Goal: Task Accomplishment & Management: Manage account settings

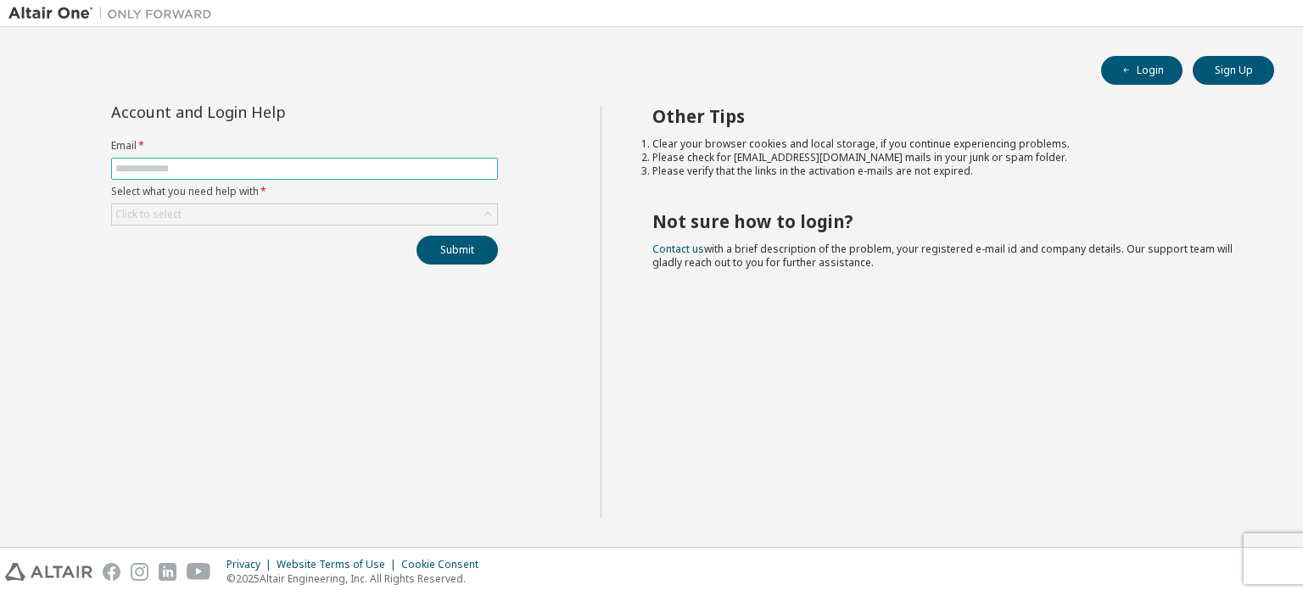
click at [207, 167] on input "text" at bounding box center [304, 169] width 378 height 14
type input "*****"
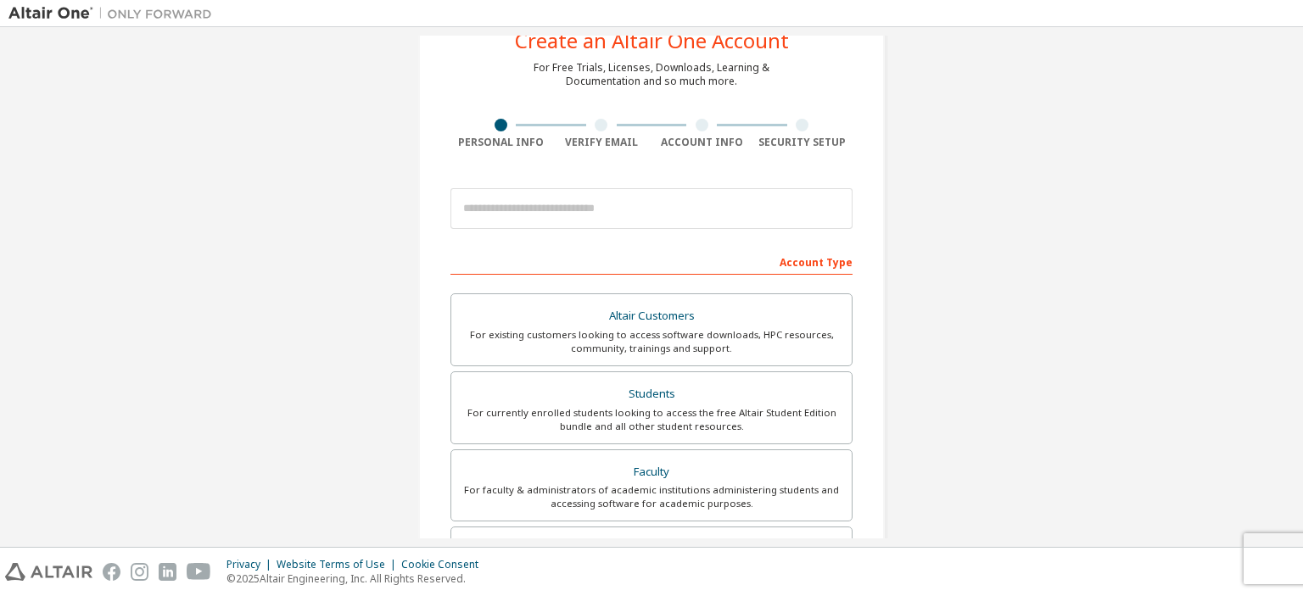
scroll to position [170, 0]
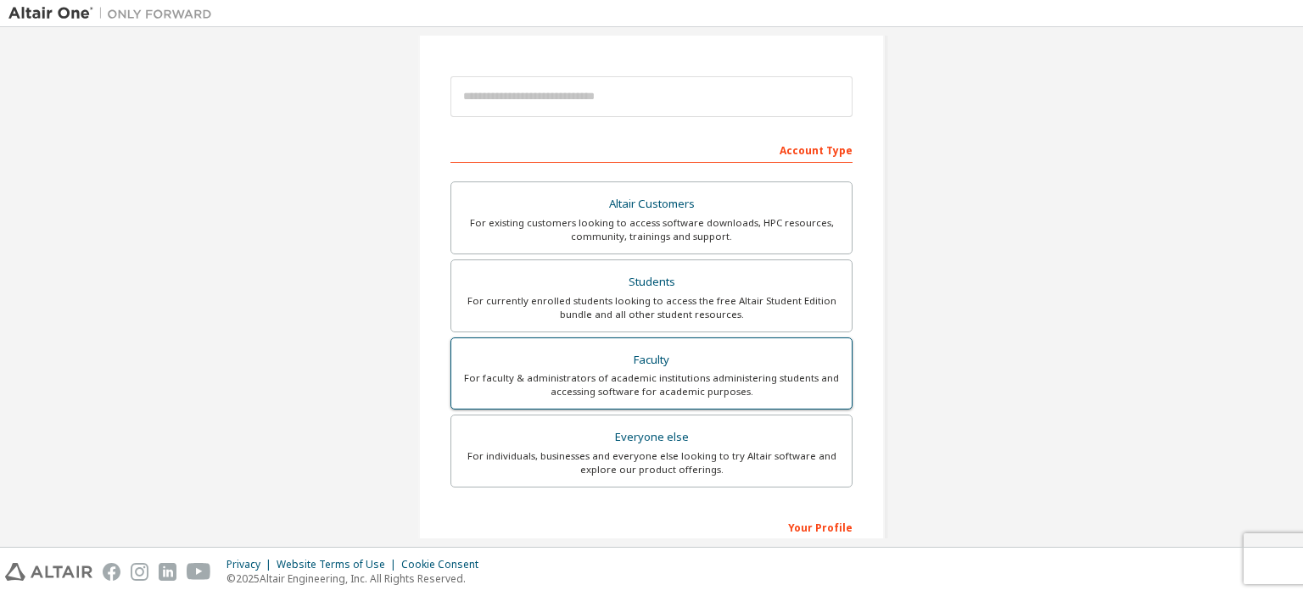
click at [651, 383] on div "For faculty & administrators of academic institutions administering students an…" at bounding box center [651, 385] width 380 height 27
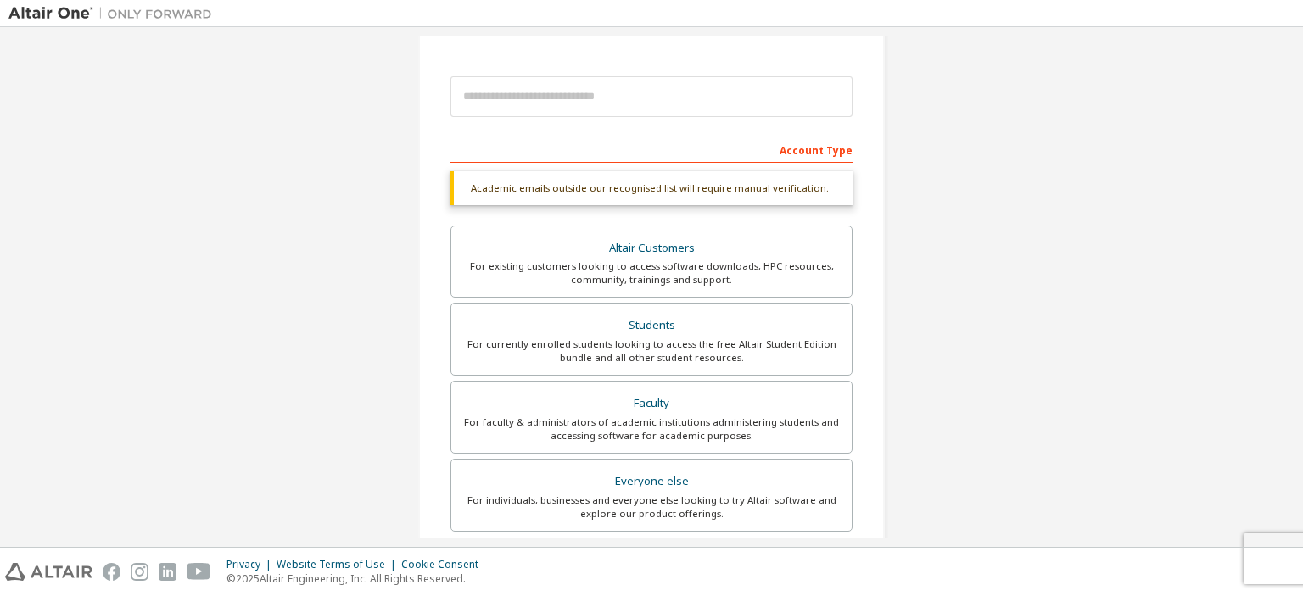
click at [515, 159] on div "Account Type" at bounding box center [651, 149] width 402 height 27
click at [515, 152] on div "Account Type" at bounding box center [651, 149] width 402 height 27
click at [497, 176] on div "Academic emails outside our recognised list will require manual verification." at bounding box center [651, 188] width 402 height 34
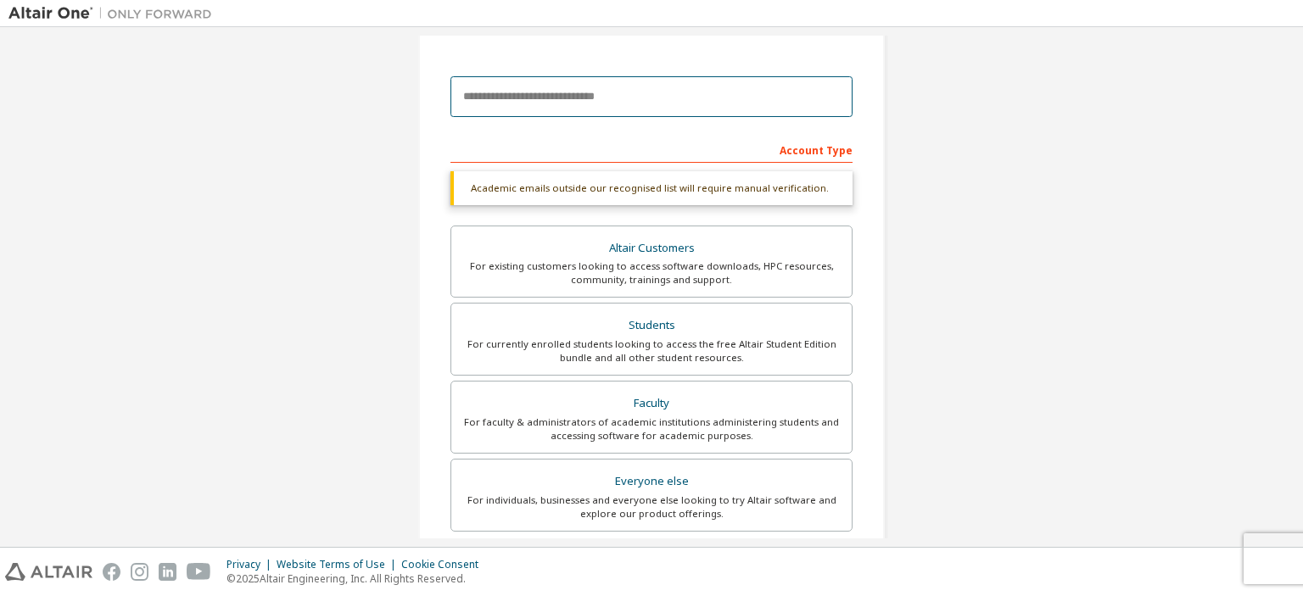
click at [506, 102] on input "email" at bounding box center [651, 96] width 402 height 41
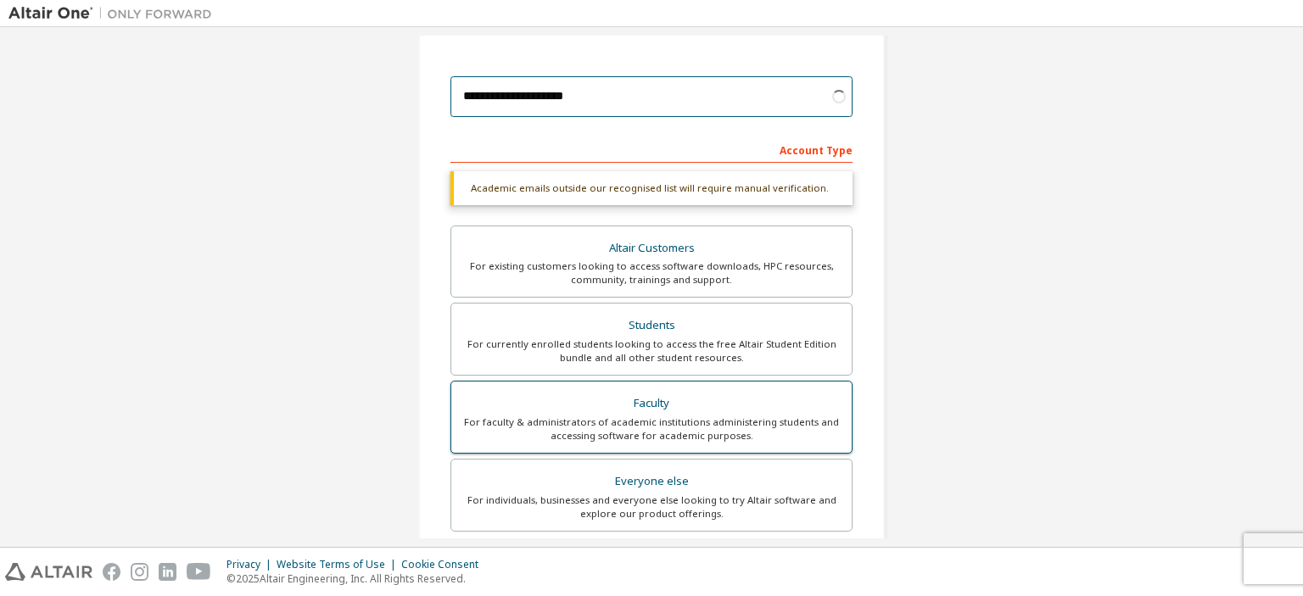
type input "**********"
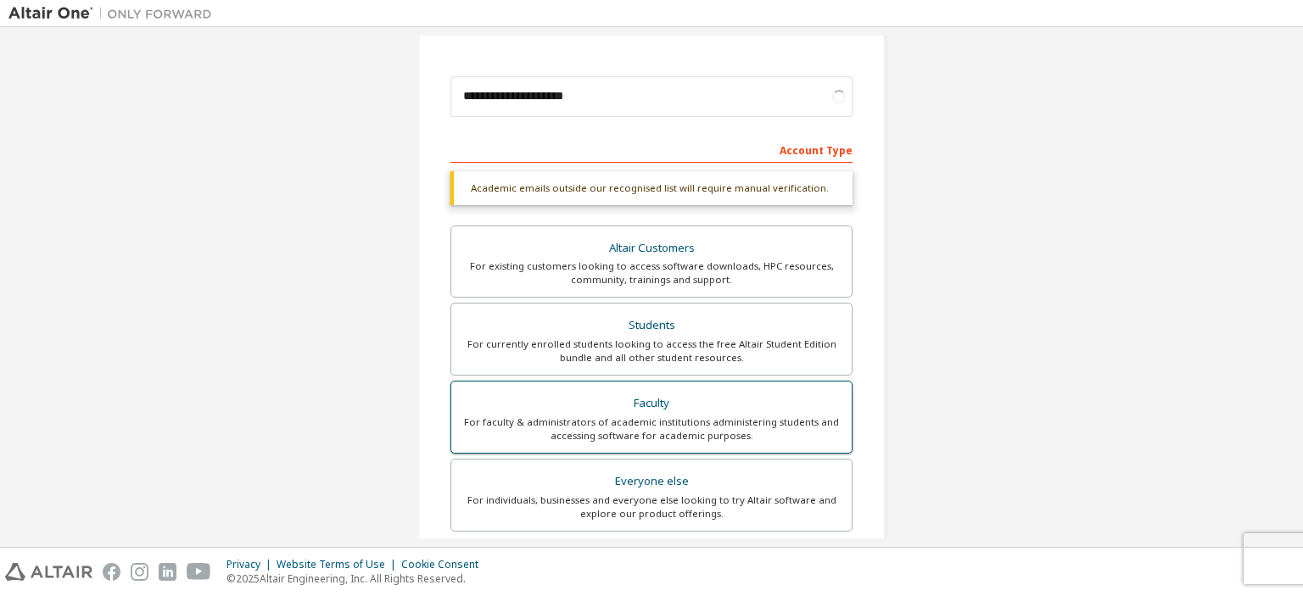
click at [665, 416] on div "For faculty & administrators of academic institutions administering students an…" at bounding box center [651, 429] width 380 height 27
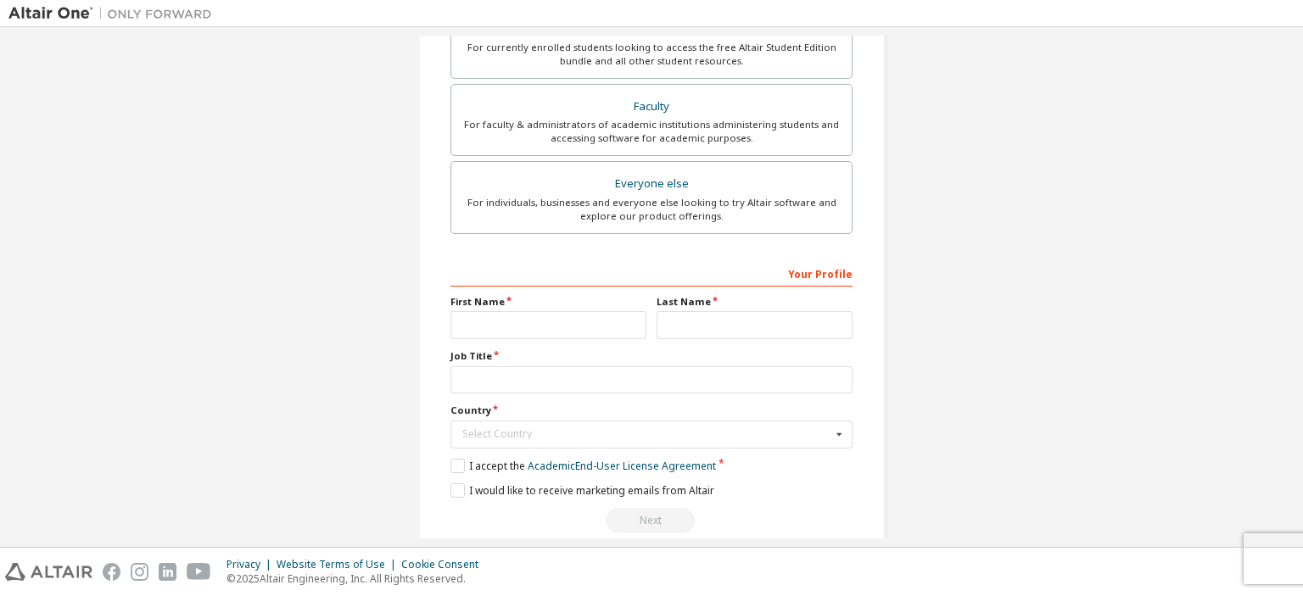
scroll to position [424, 0]
click at [521, 328] on input "text" at bounding box center [548, 324] width 196 height 28
type input "****"
type input "*****"
click at [493, 376] on input "text" at bounding box center [651, 380] width 402 height 28
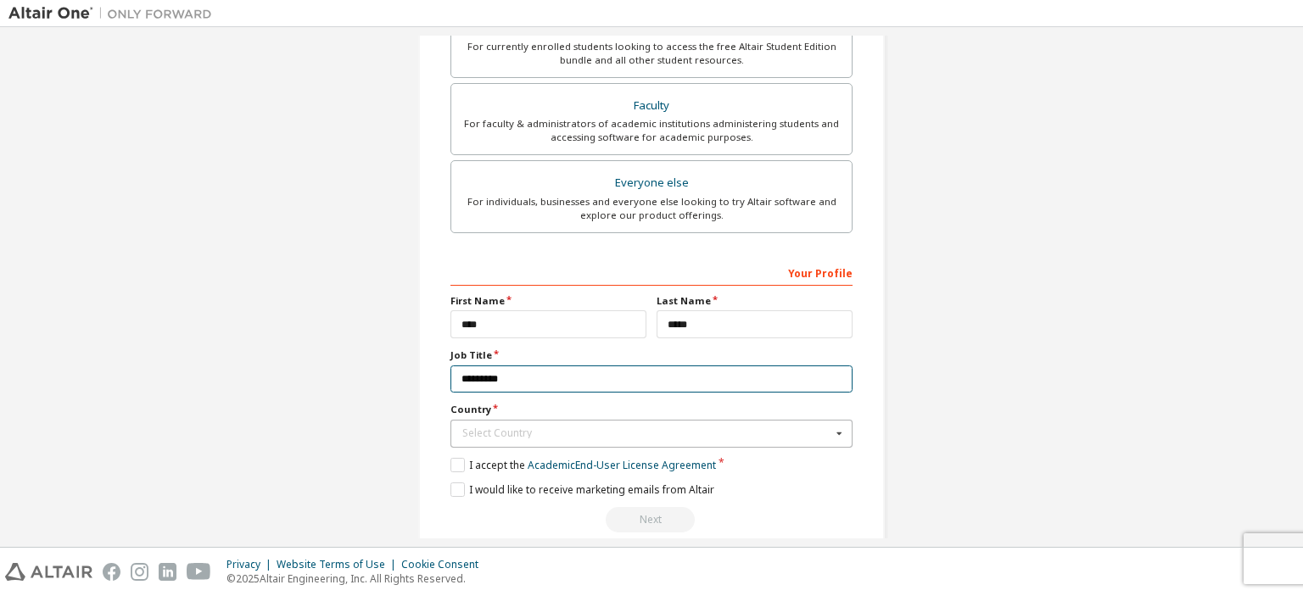
type input "*********"
click at [833, 433] on icon at bounding box center [839, 434] width 21 height 26
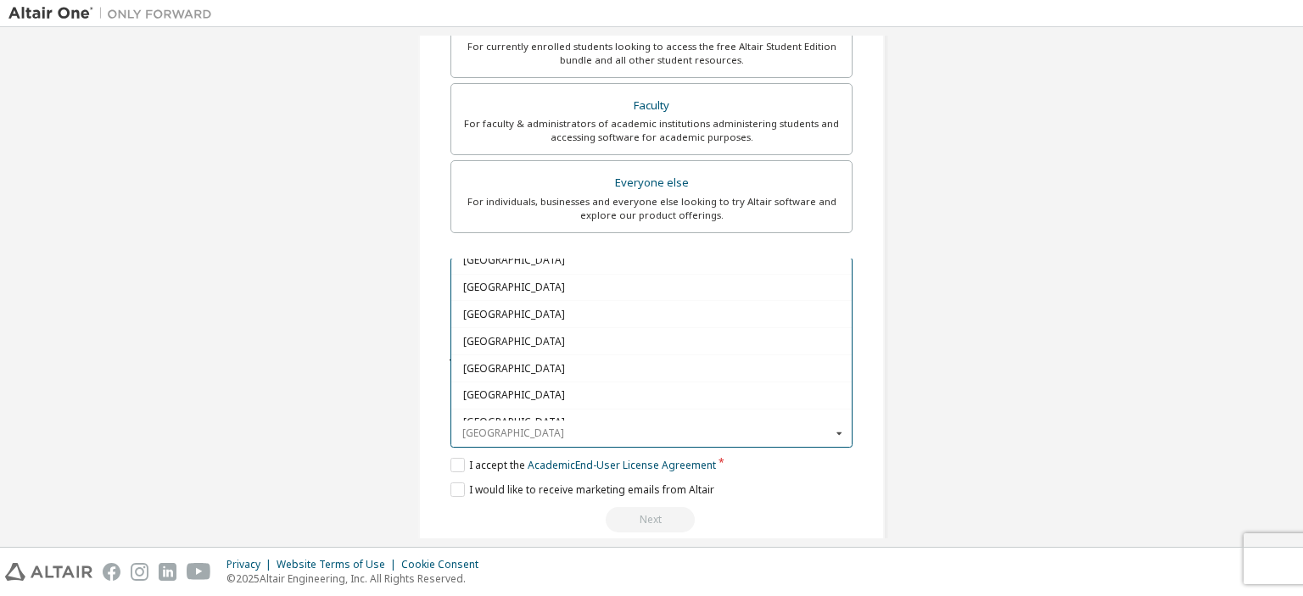
scroll to position [742, 0]
click at [495, 335] on span "Brazil" at bounding box center [651, 340] width 377 height 10
type input "***"
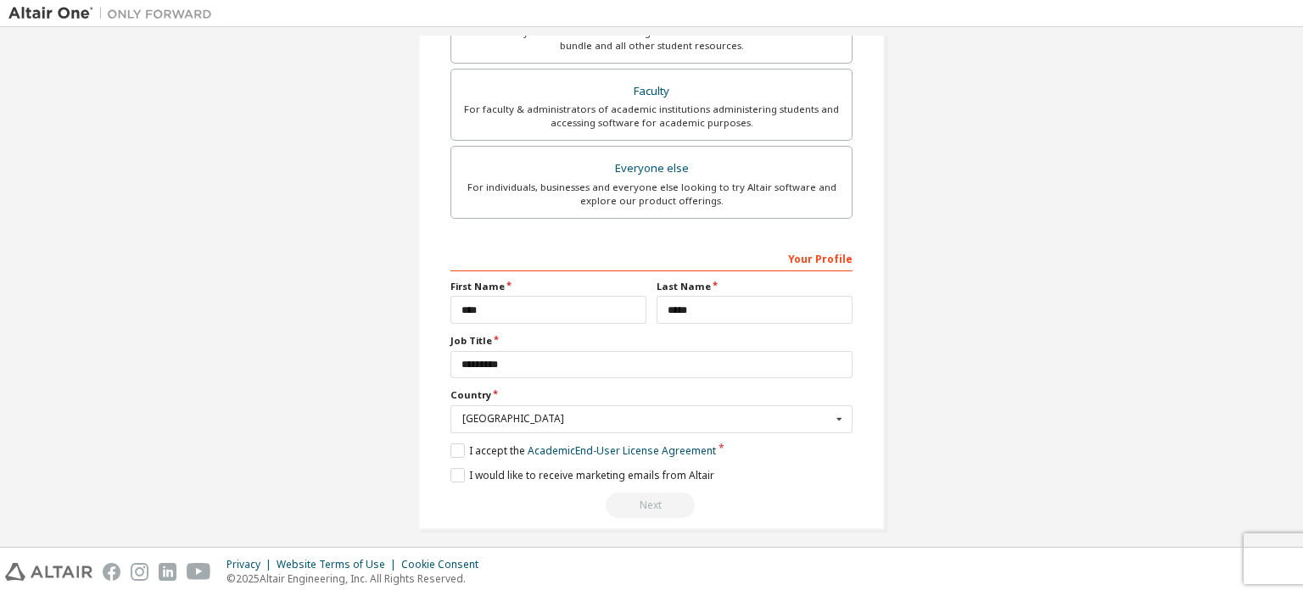
scroll to position [445, 0]
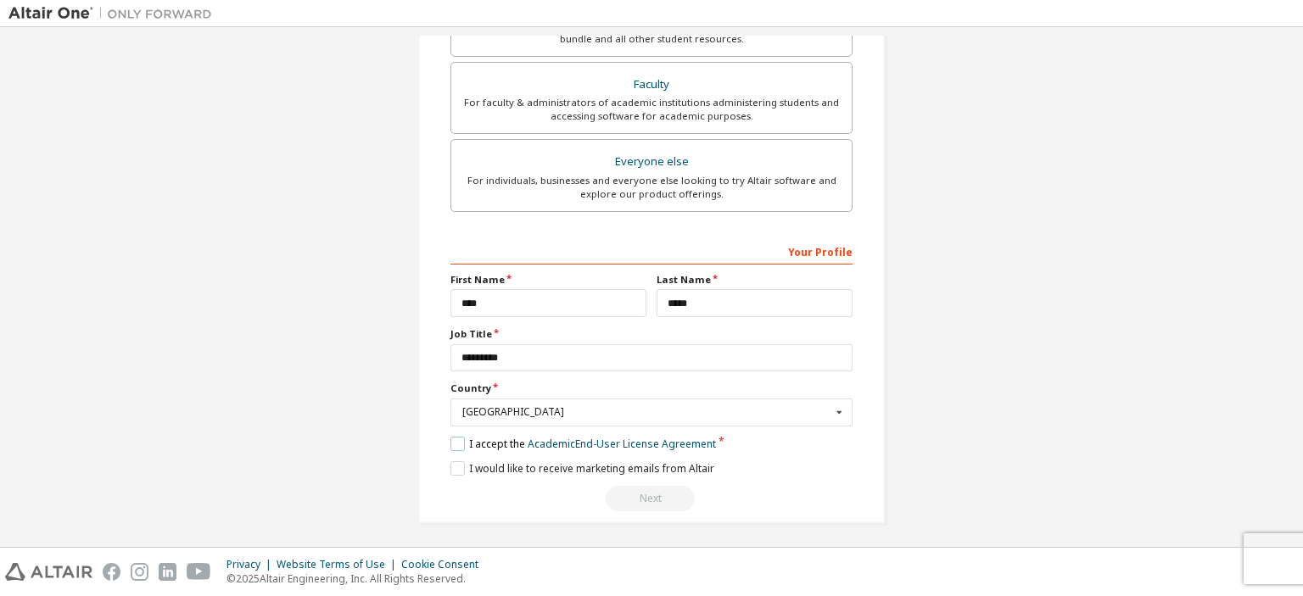
click at [461, 440] on label "I accept the Academic End-User License Agreement" at bounding box center [583, 444] width 266 height 14
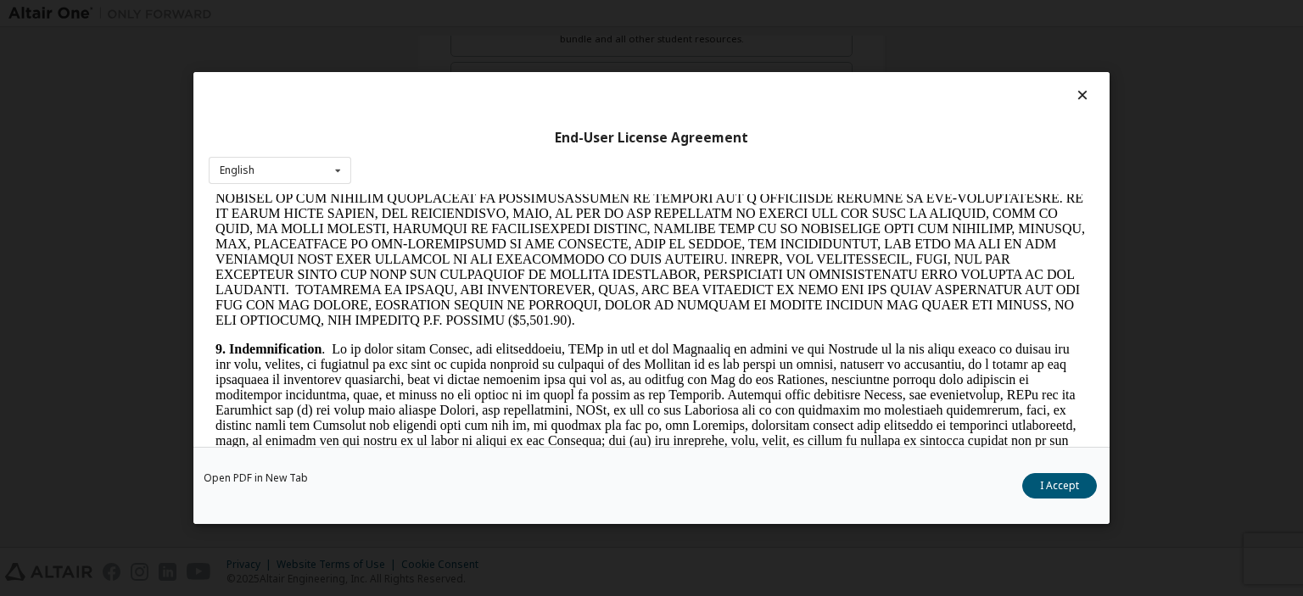
scroll to position [1548, 0]
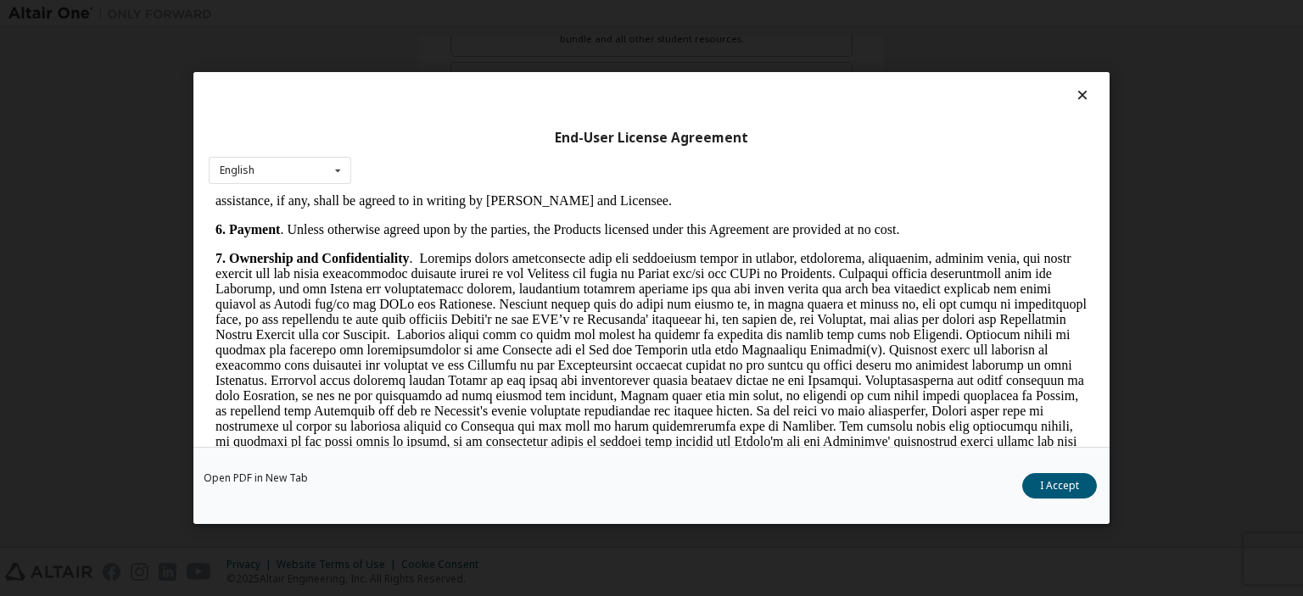
drag, startPoint x: 1079, startPoint y: 213, endPoint x: 1295, endPoint y: 526, distance: 380.5
click at [1057, 479] on button "I Accept" at bounding box center [1059, 485] width 75 height 25
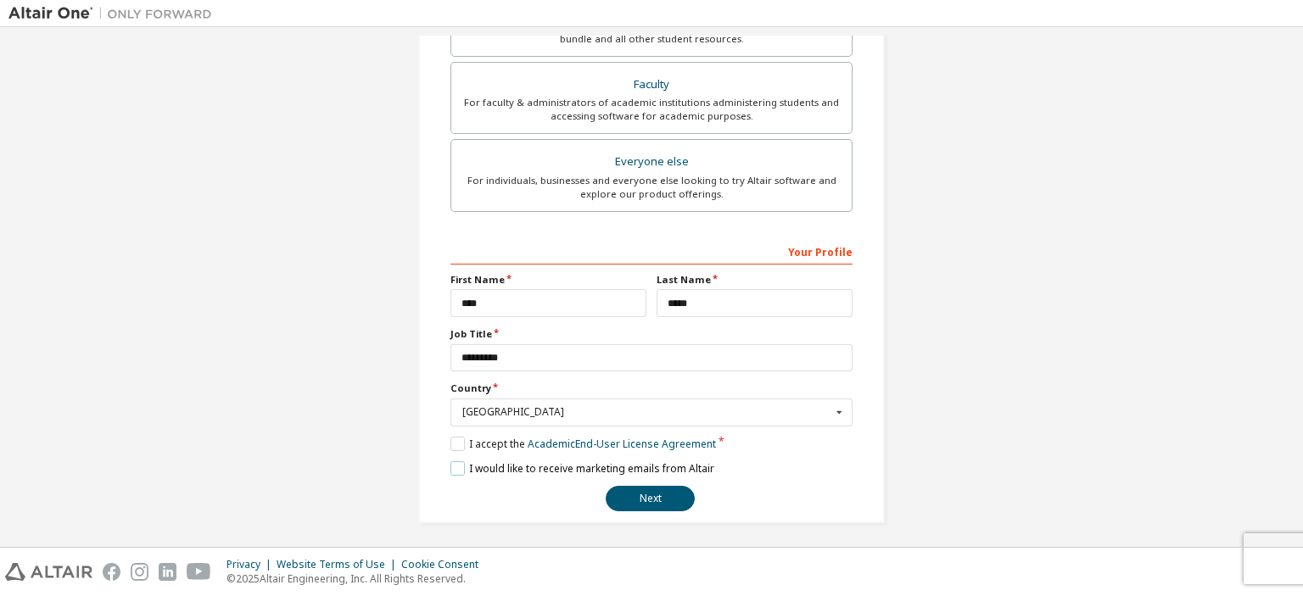
click at [452, 464] on label "I would like to receive marketing emails from Altair" at bounding box center [582, 468] width 264 height 14
click at [640, 498] on button "Next" at bounding box center [650, 498] width 89 height 25
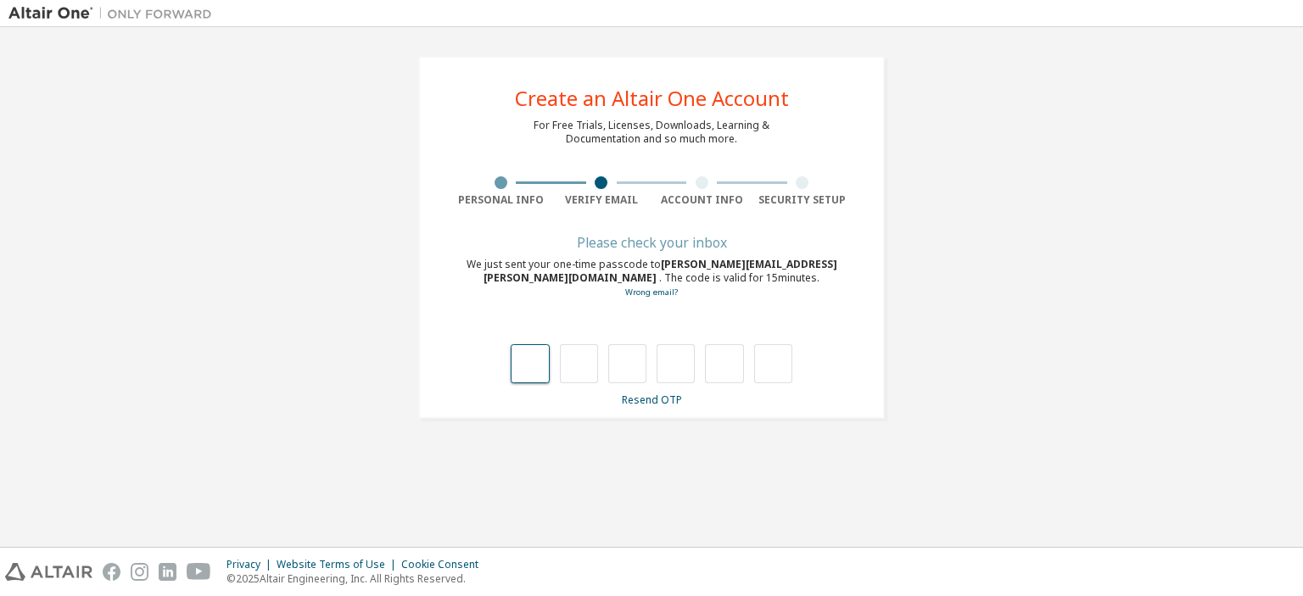
type input "*"
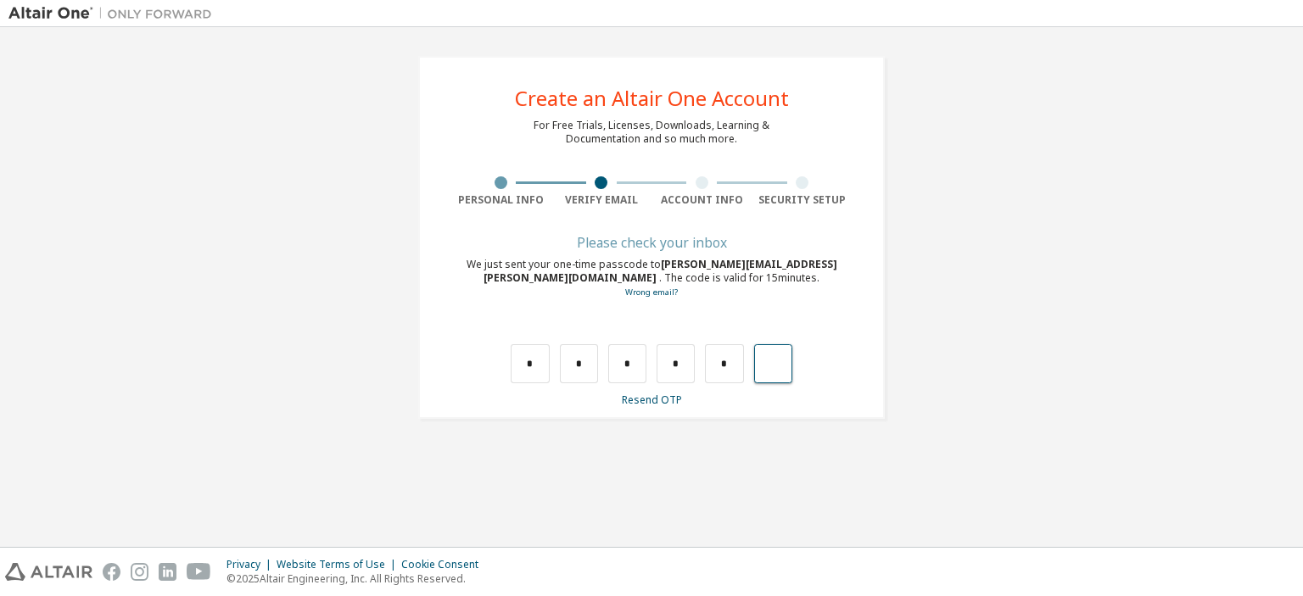
type input "*"
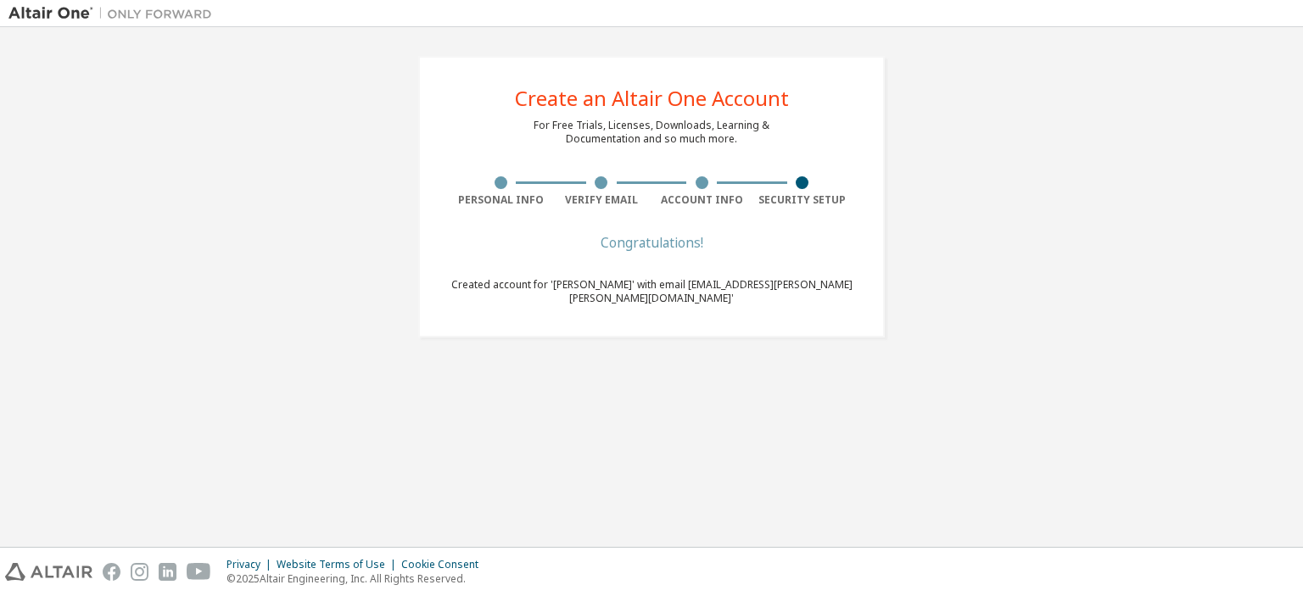
click at [51, 16] on img at bounding box center [114, 13] width 212 height 17
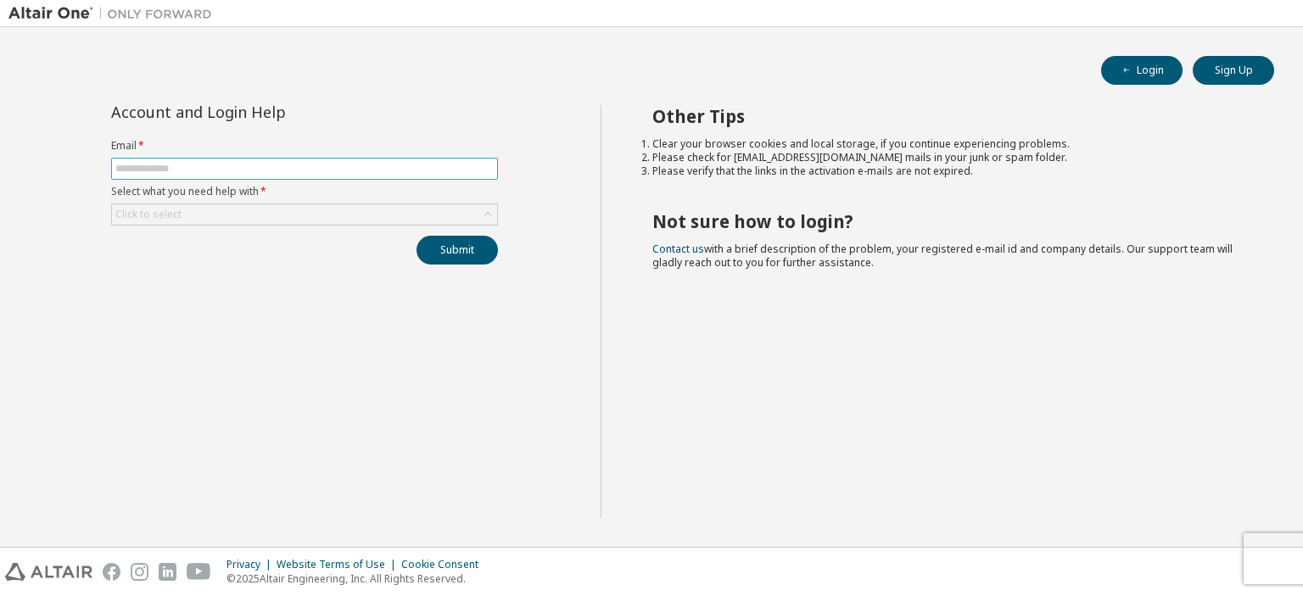
click at [189, 170] on input "text" at bounding box center [304, 169] width 378 height 14
type input "**********"
click at [221, 210] on div "Click to select" at bounding box center [304, 214] width 385 height 20
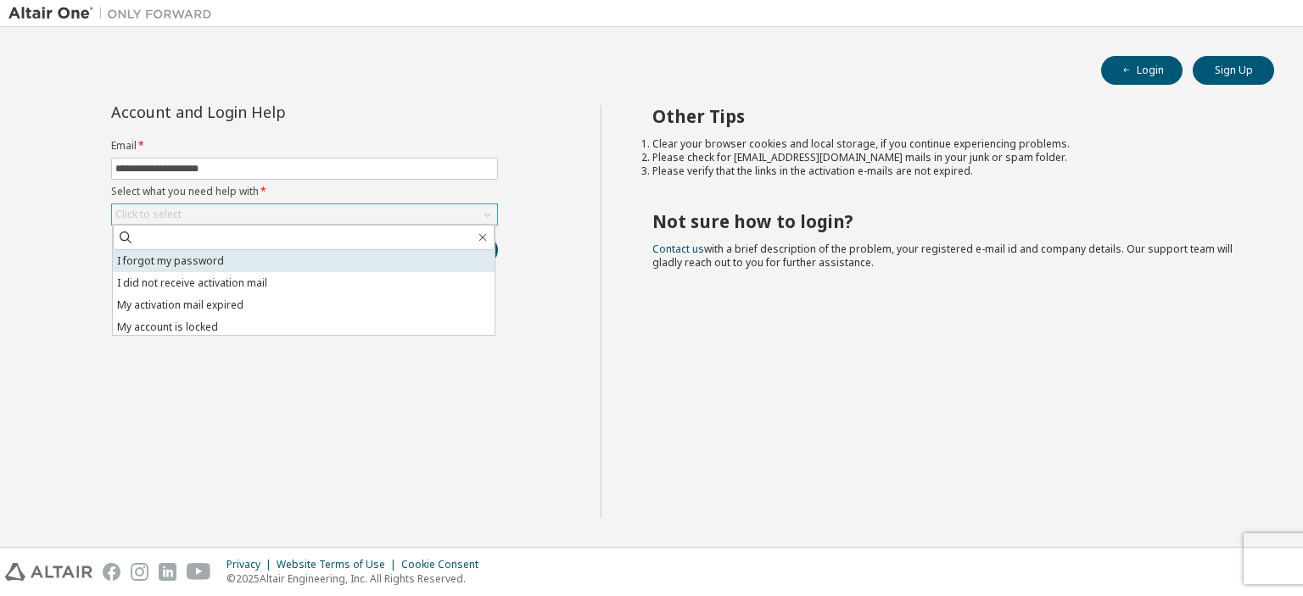
click at [200, 260] on li "I forgot my password" at bounding box center [304, 261] width 382 height 22
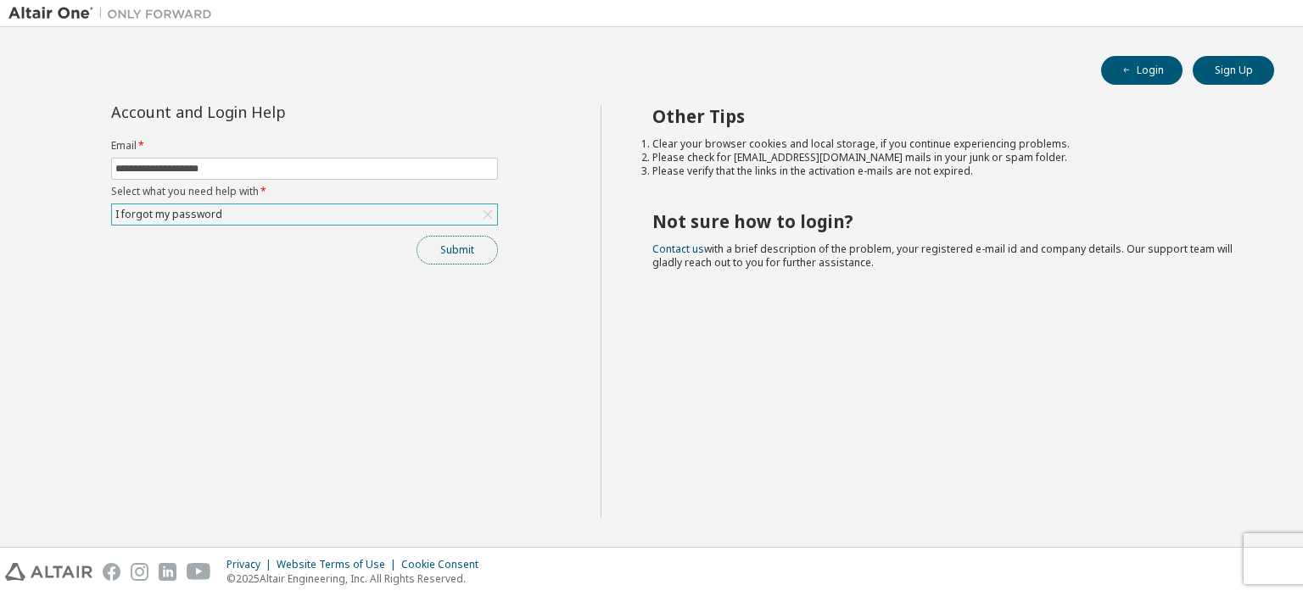
click at [459, 254] on button "Submit" at bounding box center [457, 250] width 81 height 29
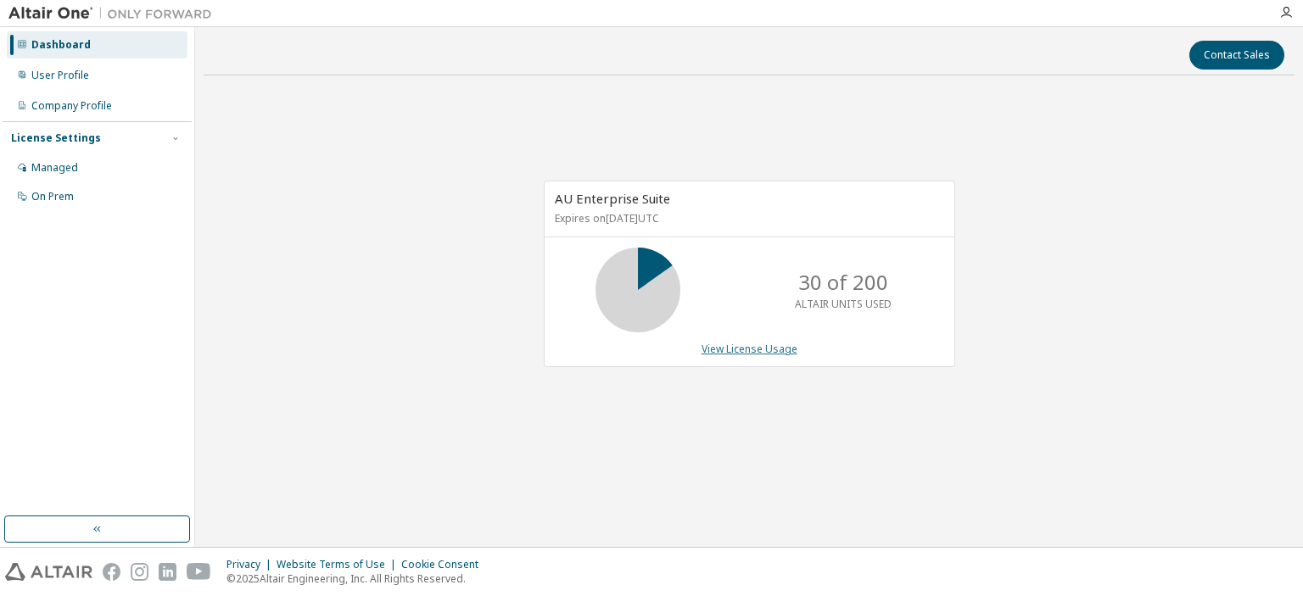
click at [735, 351] on link "View License Usage" at bounding box center [750, 349] width 96 height 14
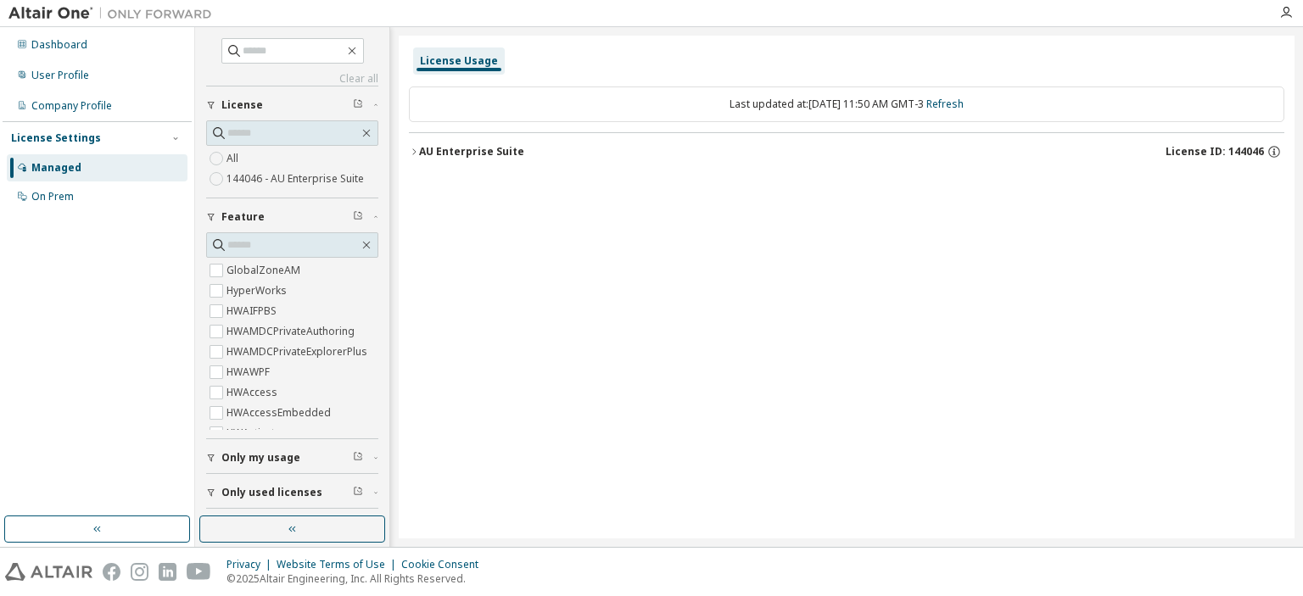
click at [265, 457] on span "Only my usage" at bounding box center [260, 458] width 79 height 14
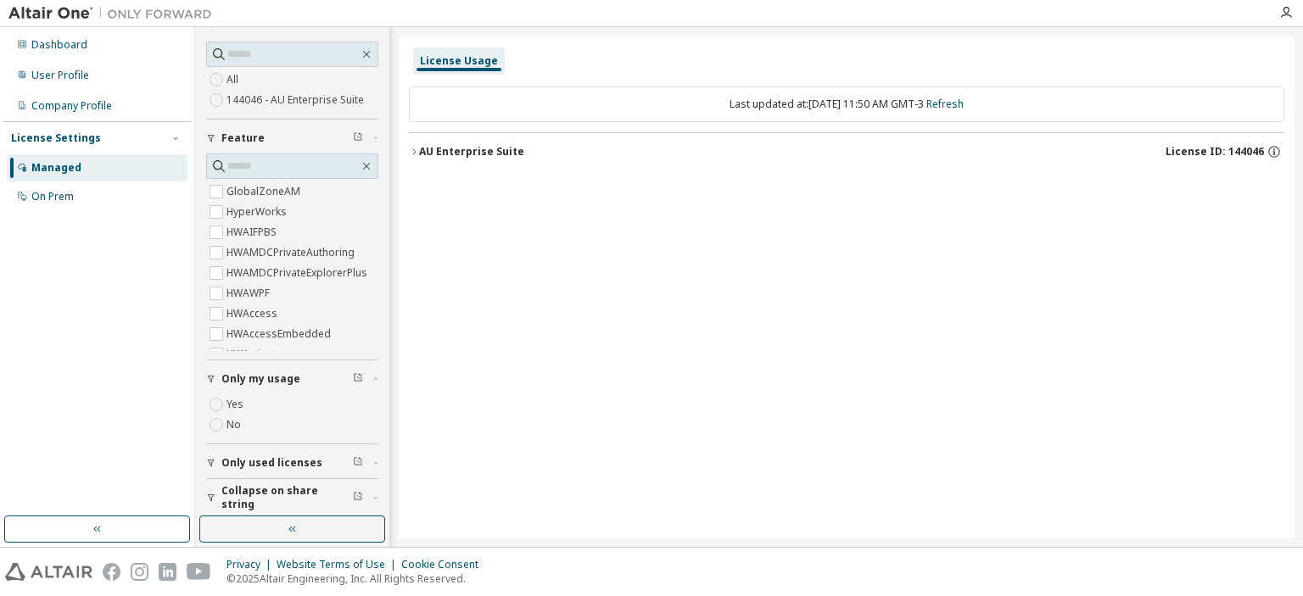
scroll to position [84, 0]
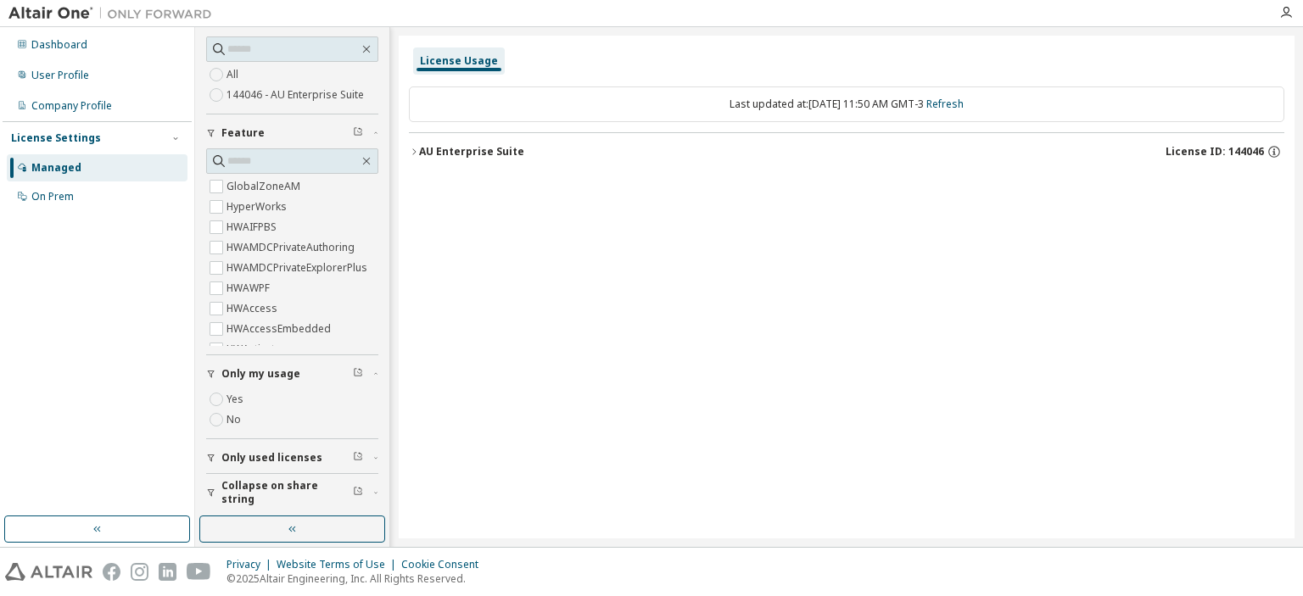
click at [272, 461] on span "Only used licenses" at bounding box center [271, 458] width 101 height 14
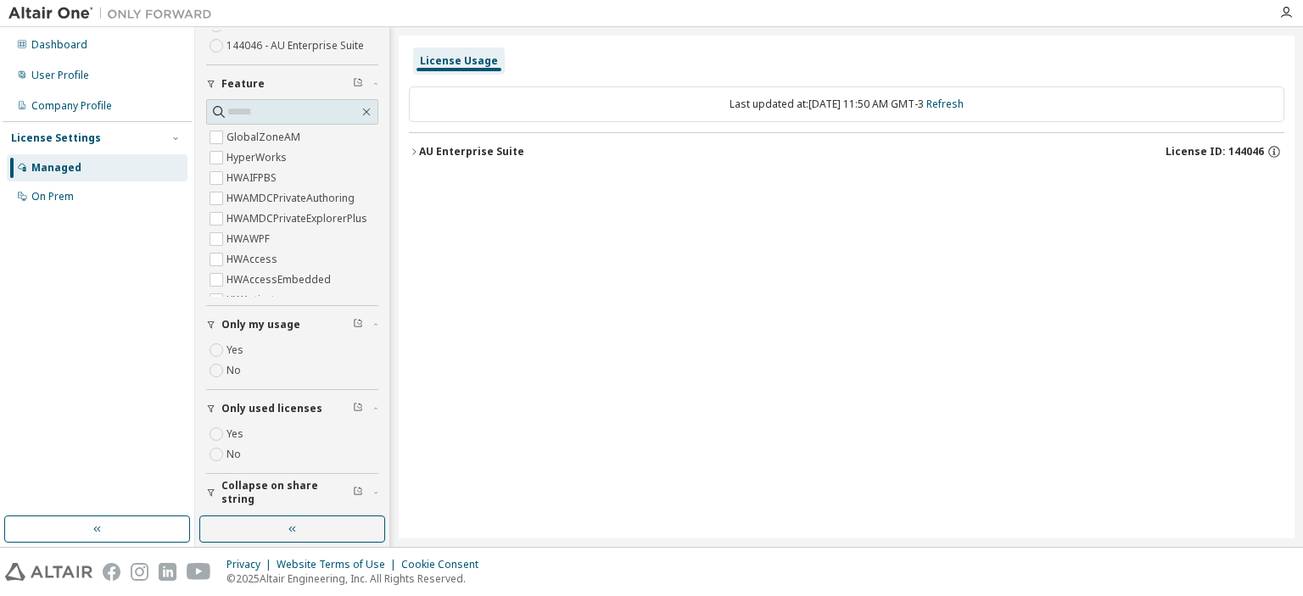
scroll to position [0, 0]
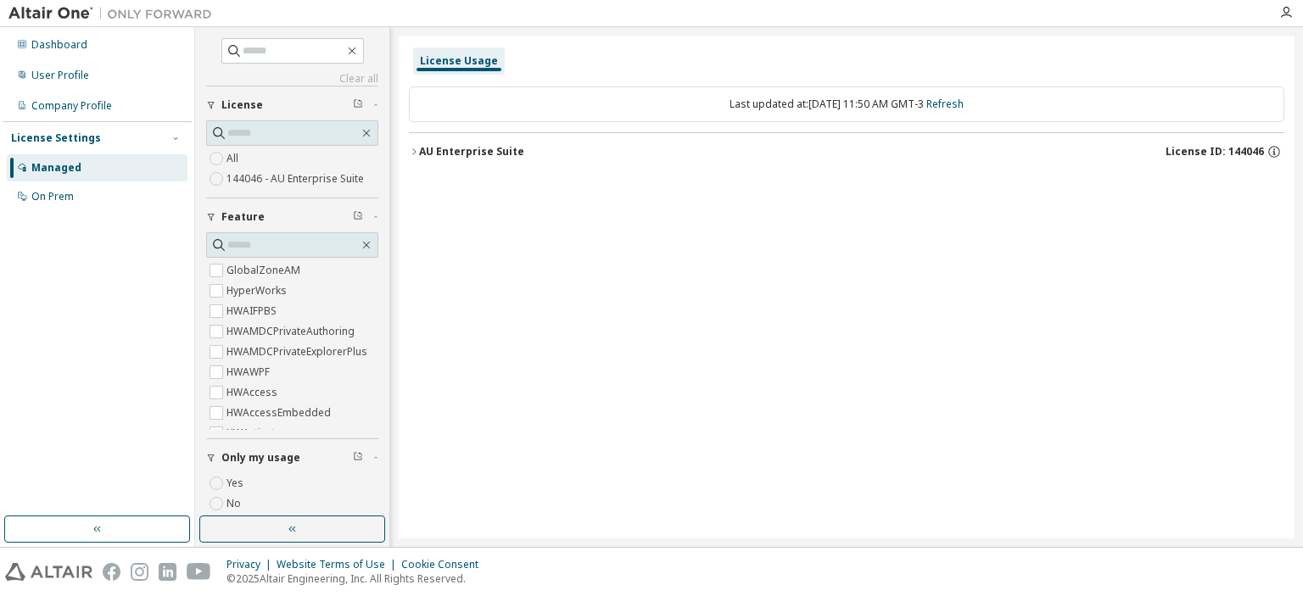
click at [252, 179] on label "144046 - AU Enterprise Suite" at bounding box center [296, 179] width 141 height 20
click at [1193, 154] on span "License ID: 144046" at bounding box center [1215, 152] width 98 height 14
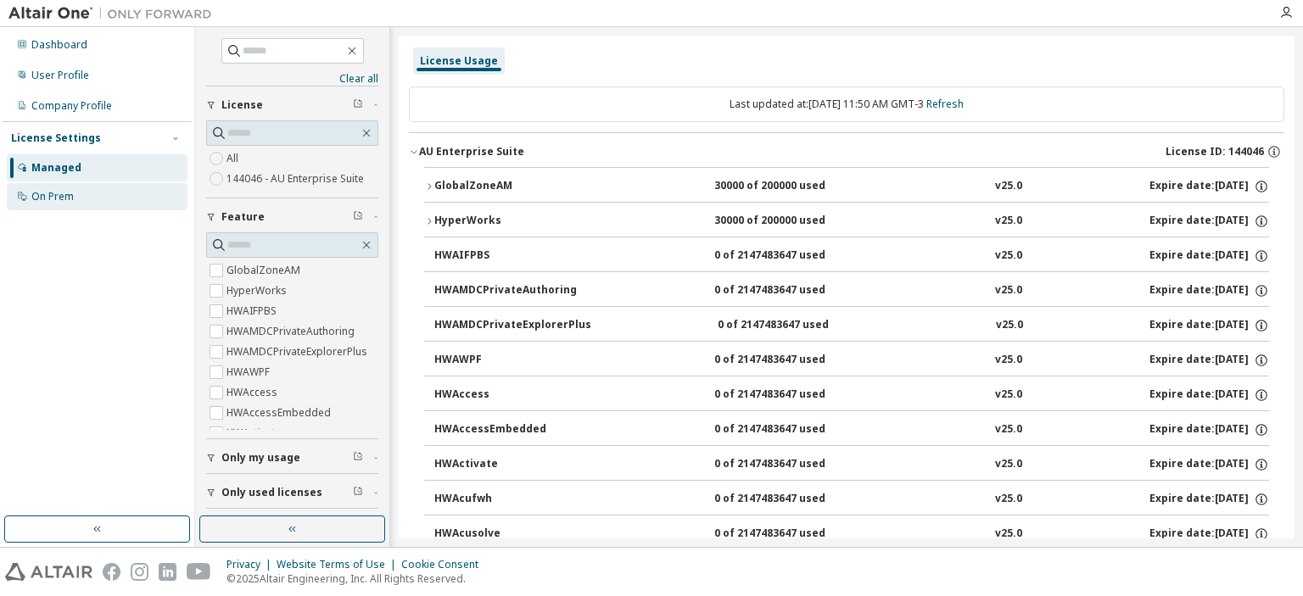
click at [56, 194] on div "On Prem" at bounding box center [52, 197] width 42 height 14
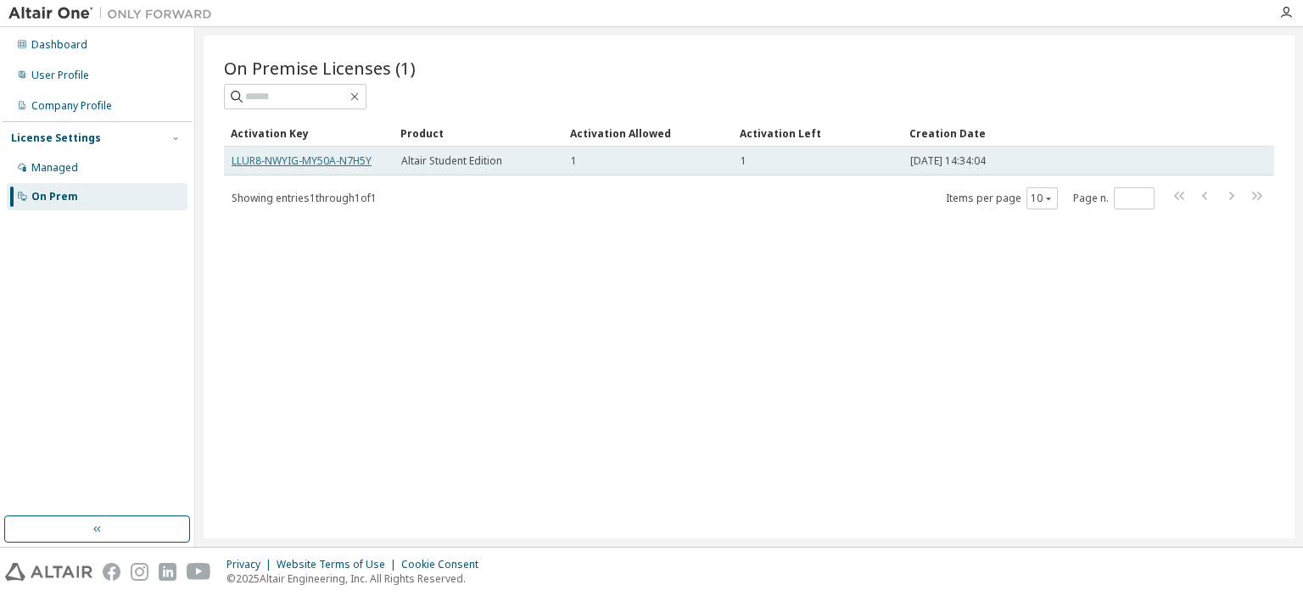
click at [294, 161] on link "LLUR8-NWYIG-MY50A-N7H5Y" at bounding box center [302, 161] width 140 height 14
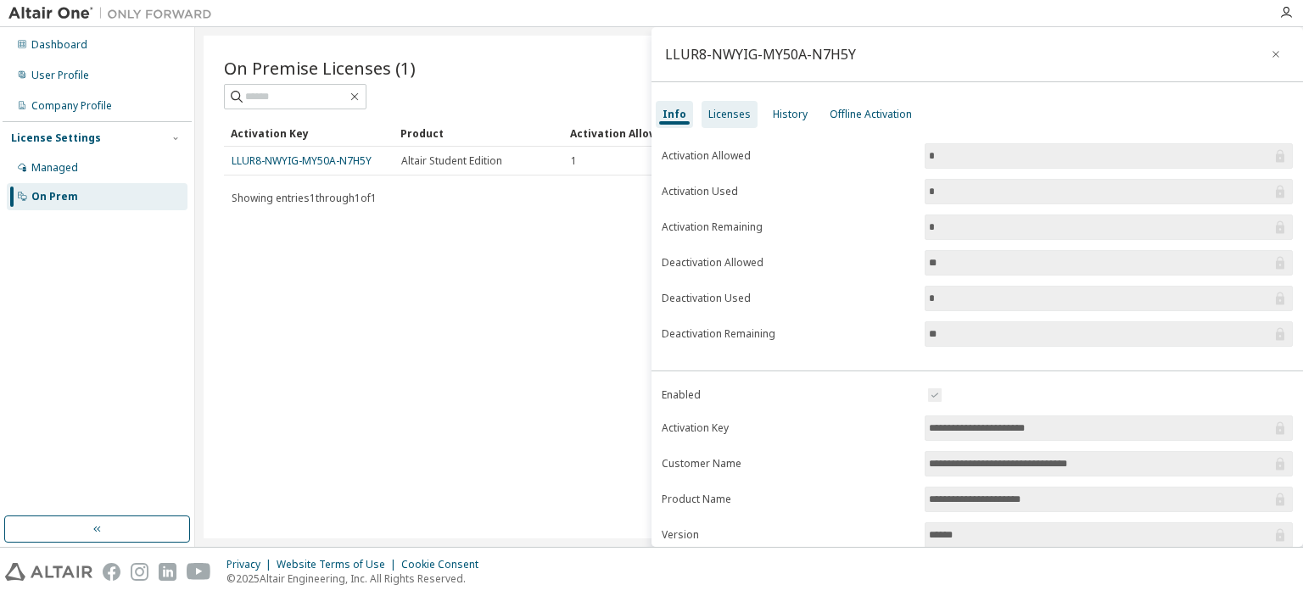
click at [718, 109] on div "Licenses" at bounding box center [729, 115] width 42 height 14
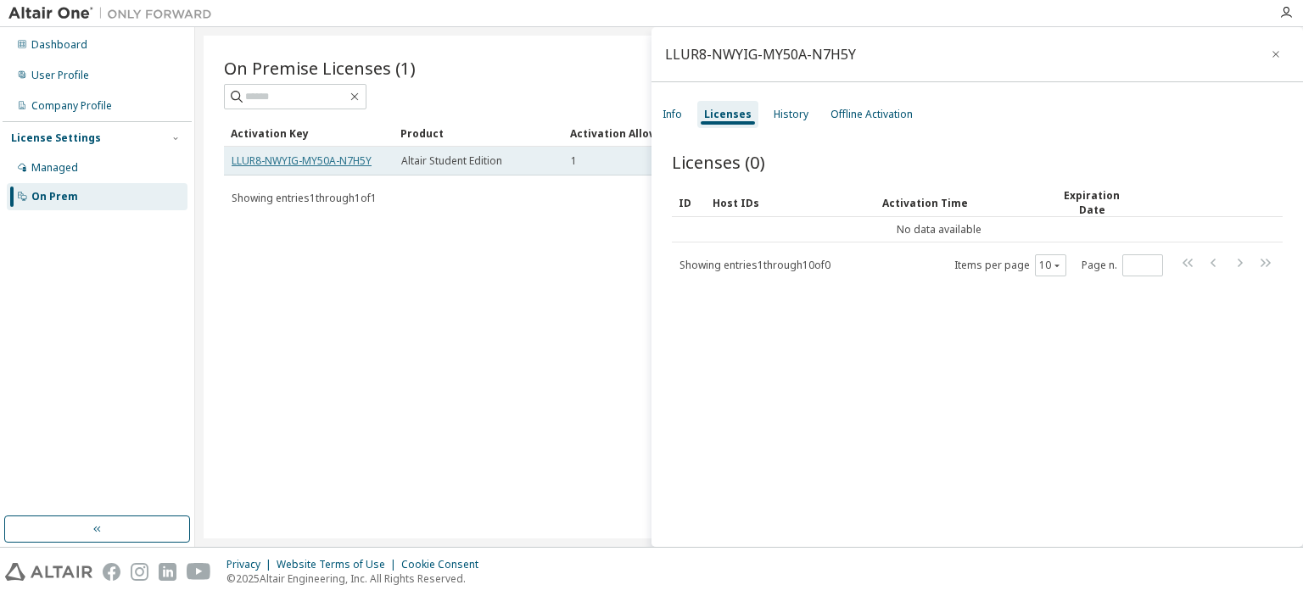
click at [332, 162] on link "LLUR8-NWYIG-MY50A-N7H5Y" at bounding box center [302, 161] width 140 height 14
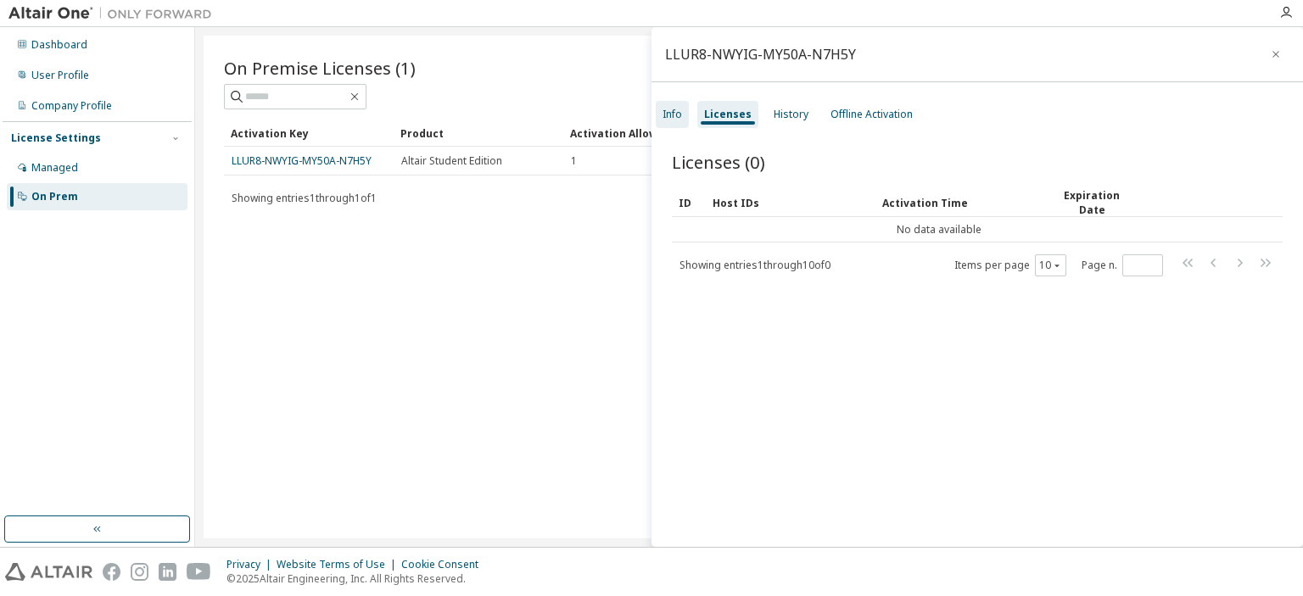
click at [669, 116] on div "Info" at bounding box center [673, 115] width 20 height 14
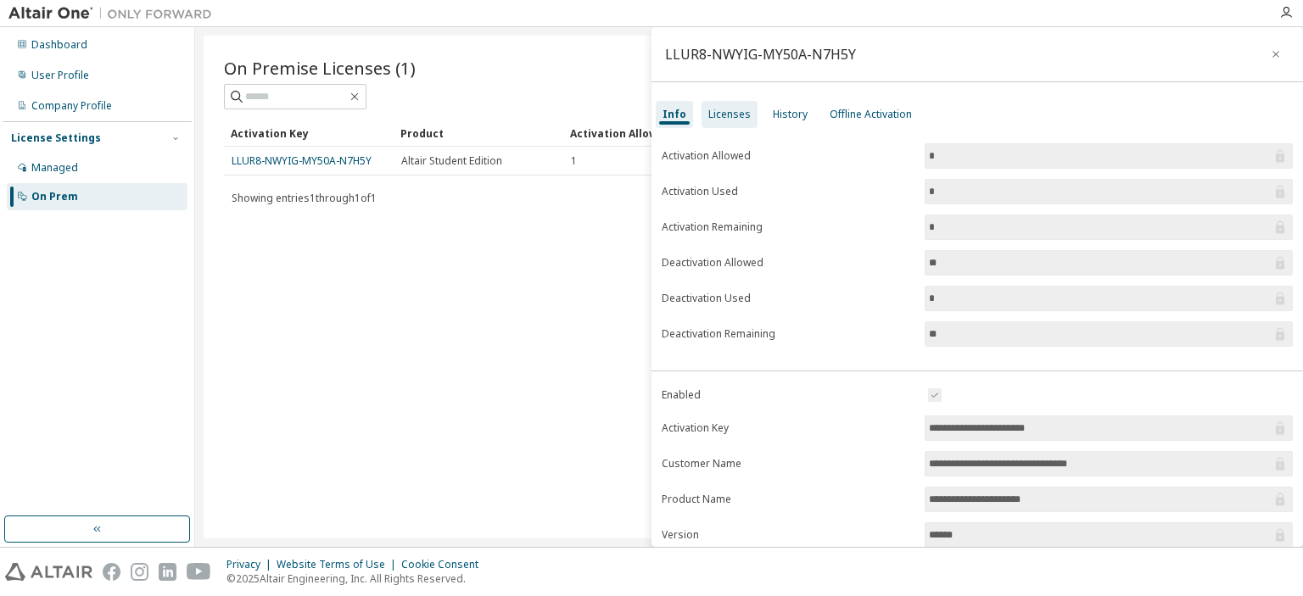
click at [730, 115] on div "Licenses" at bounding box center [729, 115] width 42 height 14
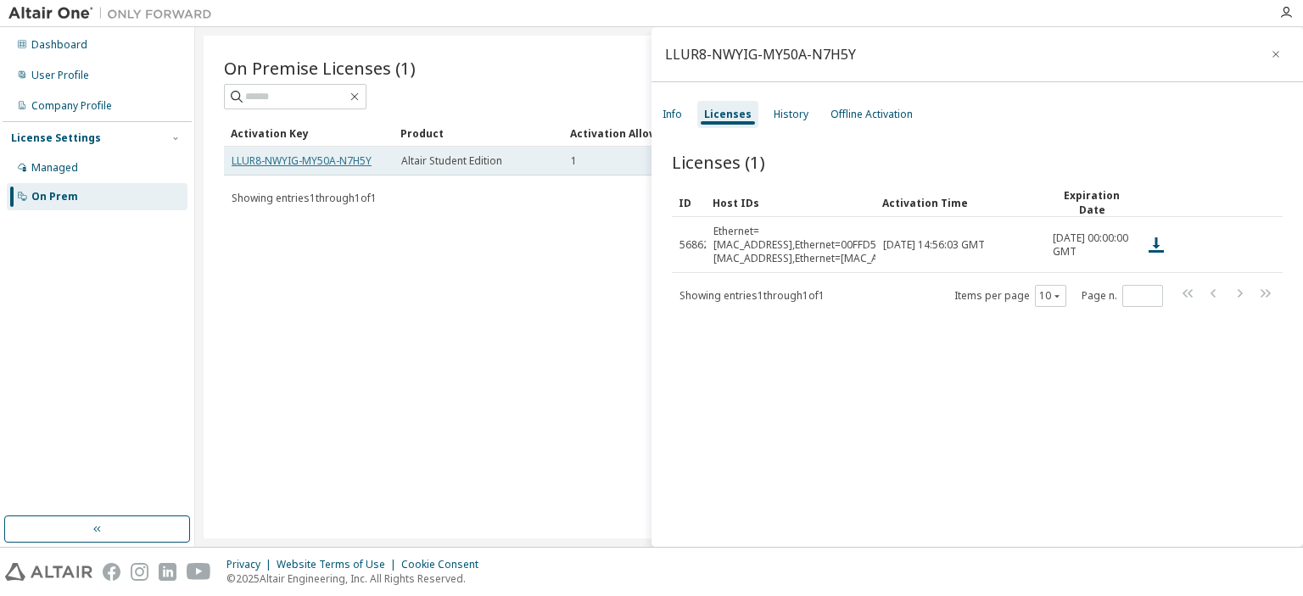
click at [267, 155] on link "LLUR8-NWYIG-MY50A-N7H5Y" at bounding box center [302, 161] width 140 height 14
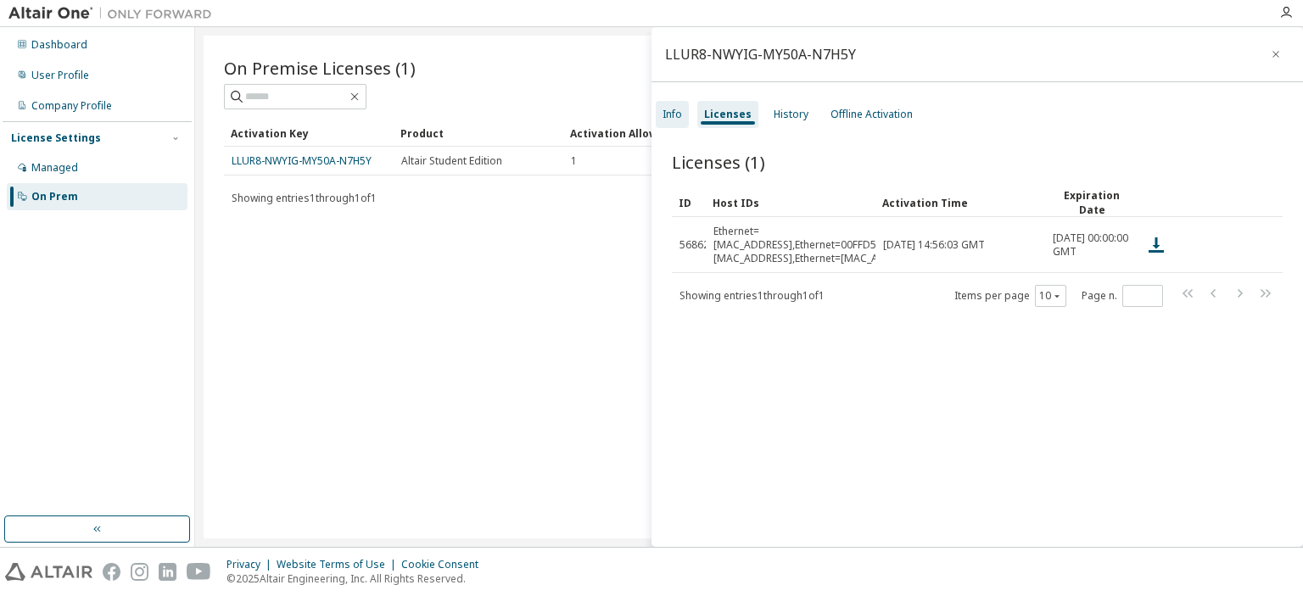
click at [677, 115] on div "Info" at bounding box center [673, 115] width 20 height 14
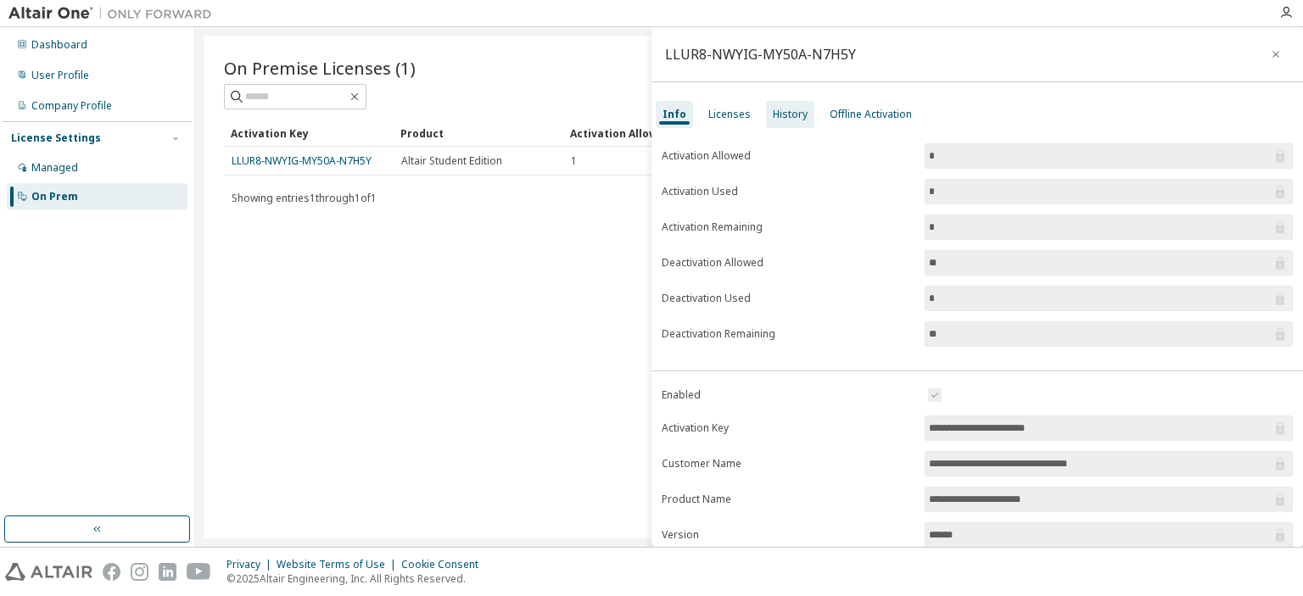
click at [794, 118] on div "History" at bounding box center [790, 115] width 35 height 14
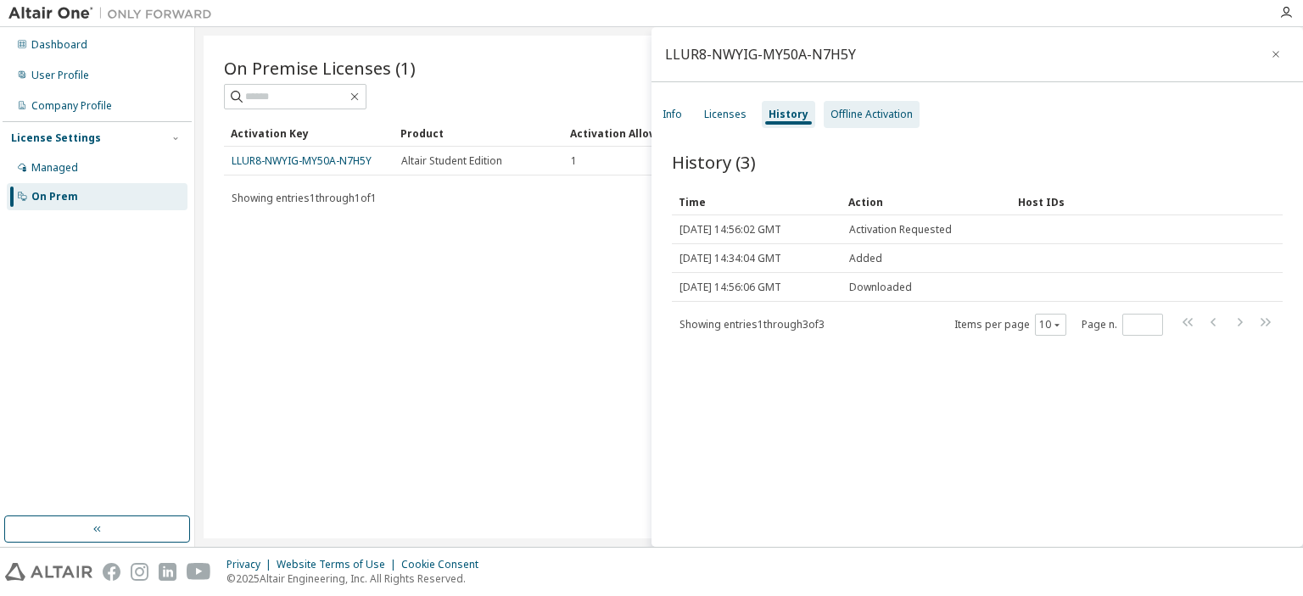
click at [850, 118] on div "Offline Activation" at bounding box center [871, 115] width 82 height 14
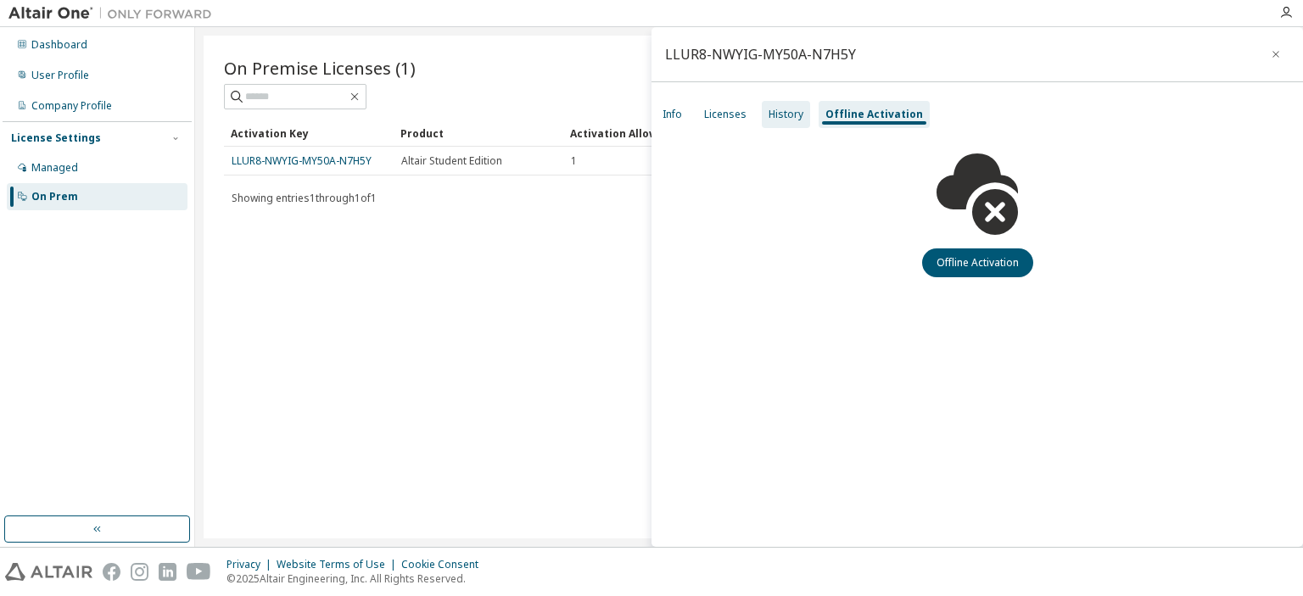
click at [785, 116] on div "History" at bounding box center [786, 115] width 35 height 14
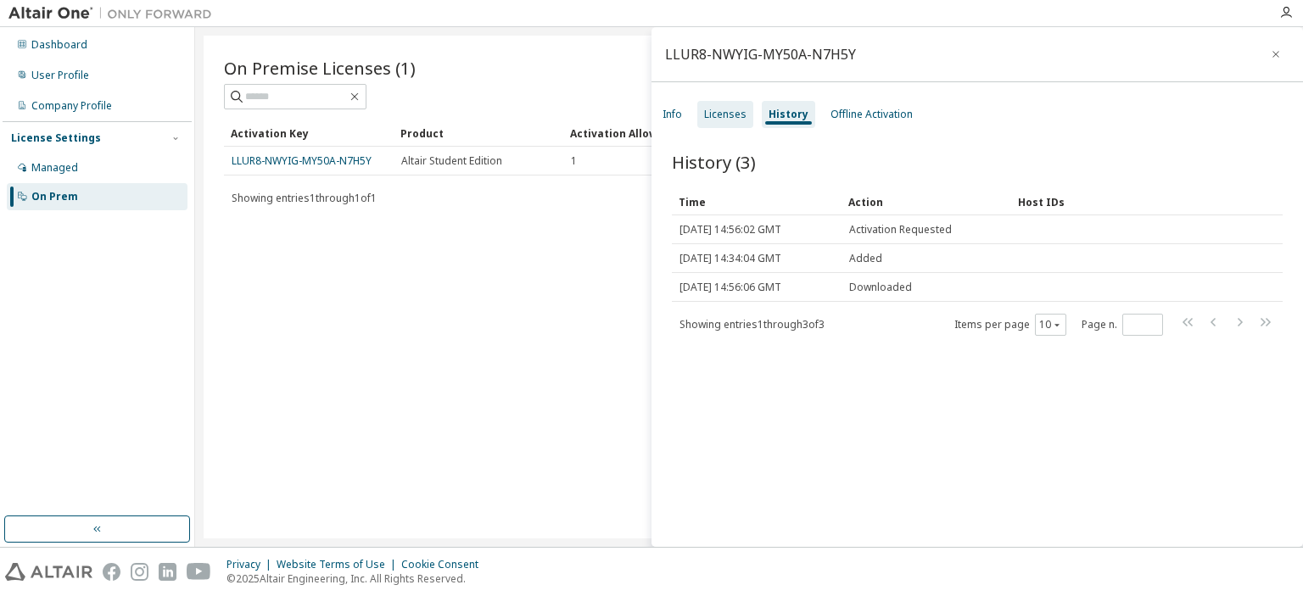
click at [723, 118] on div "Licenses" at bounding box center [725, 115] width 42 height 14
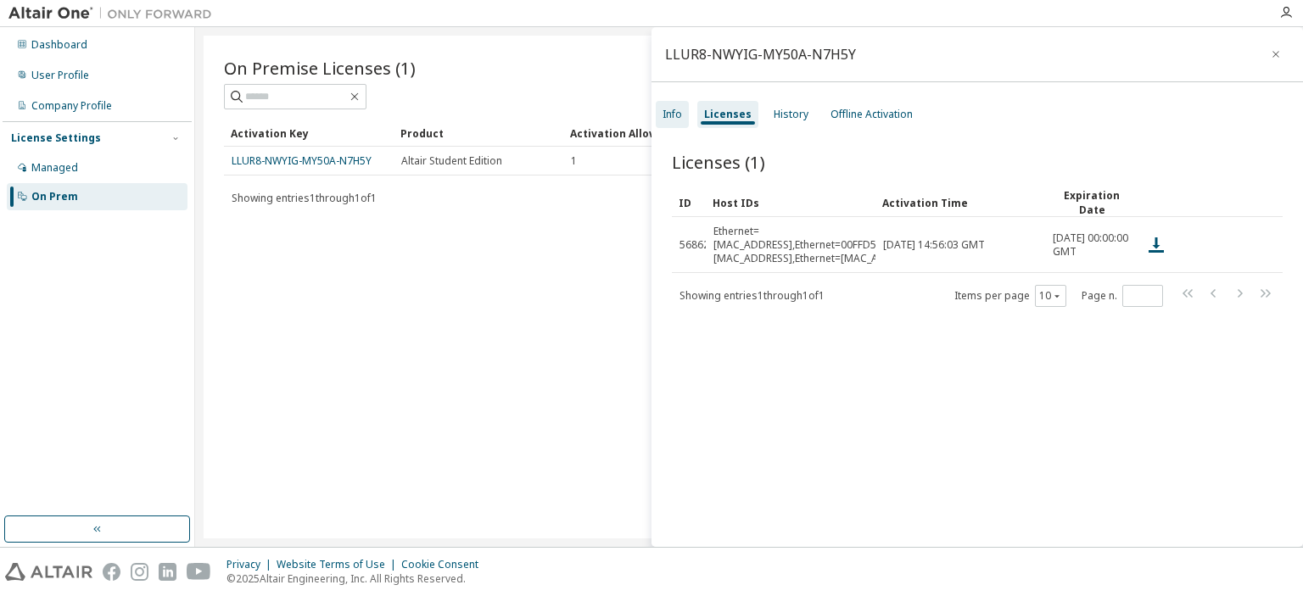
click at [676, 120] on div "Info" at bounding box center [673, 115] width 20 height 14
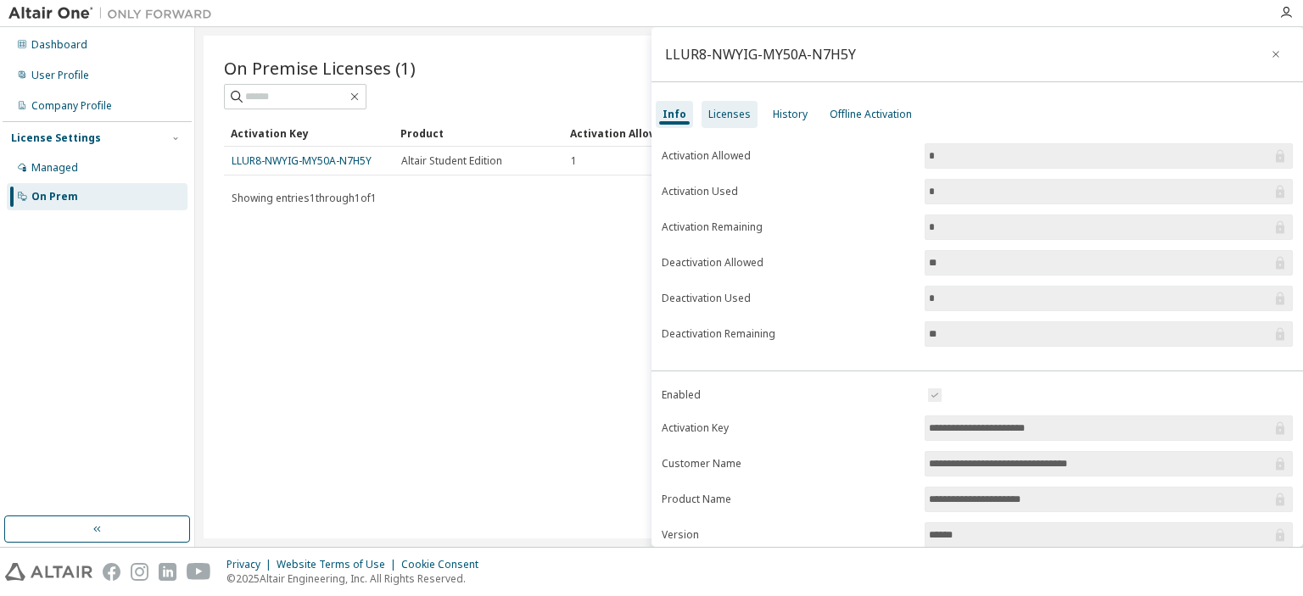
click at [735, 116] on div "Licenses" at bounding box center [729, 115] width 42 height 14
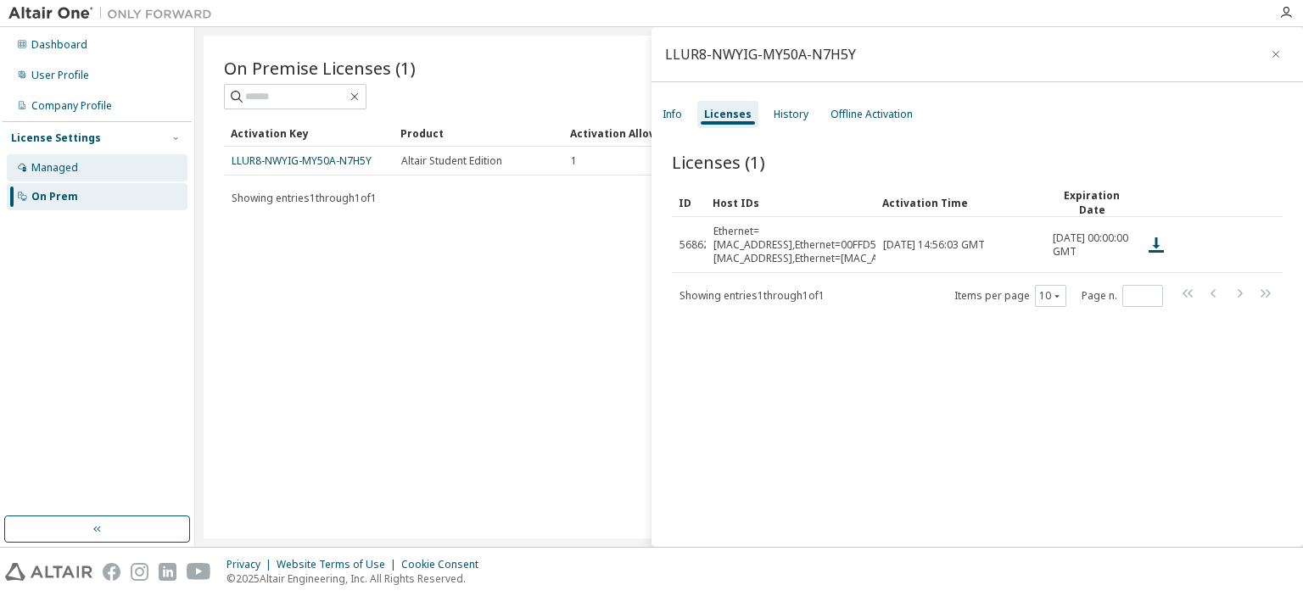
click at [45, 169] on div "Managed" at bounding box center [54, 168] width 47 height 14
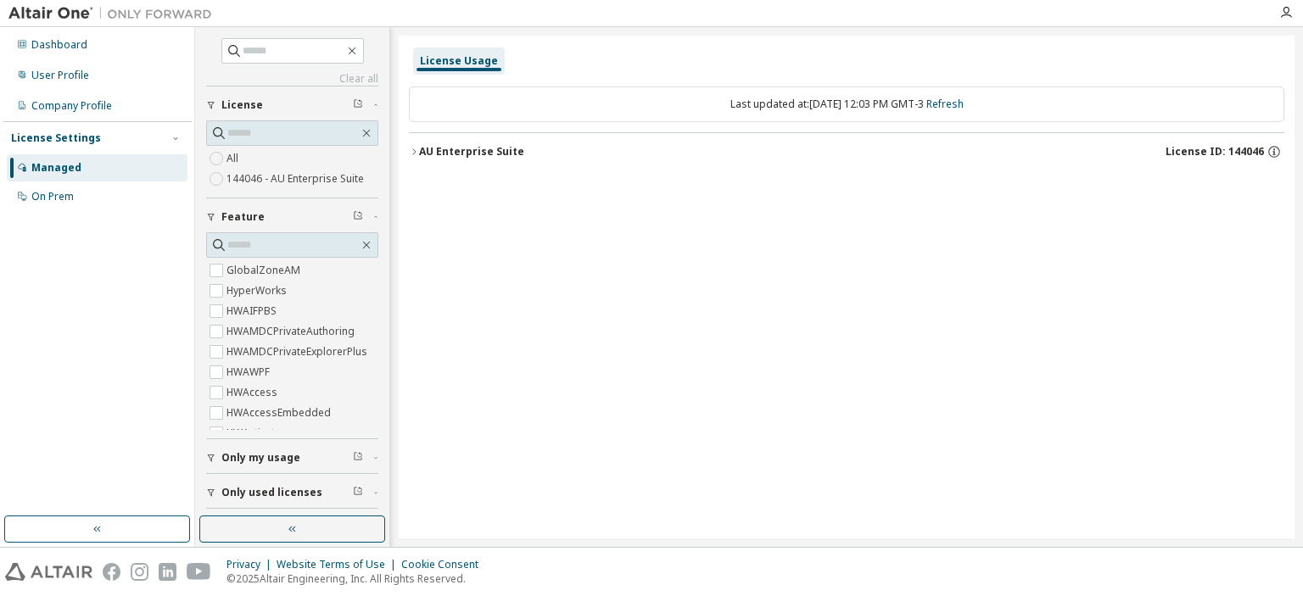
click at [285, 490] on span "Only used licenses" at bounding box center [271, 493] width 101 height 14
click at [64, 199] on div "On Prem" at bounding box center [52, 197] width 42 height 14
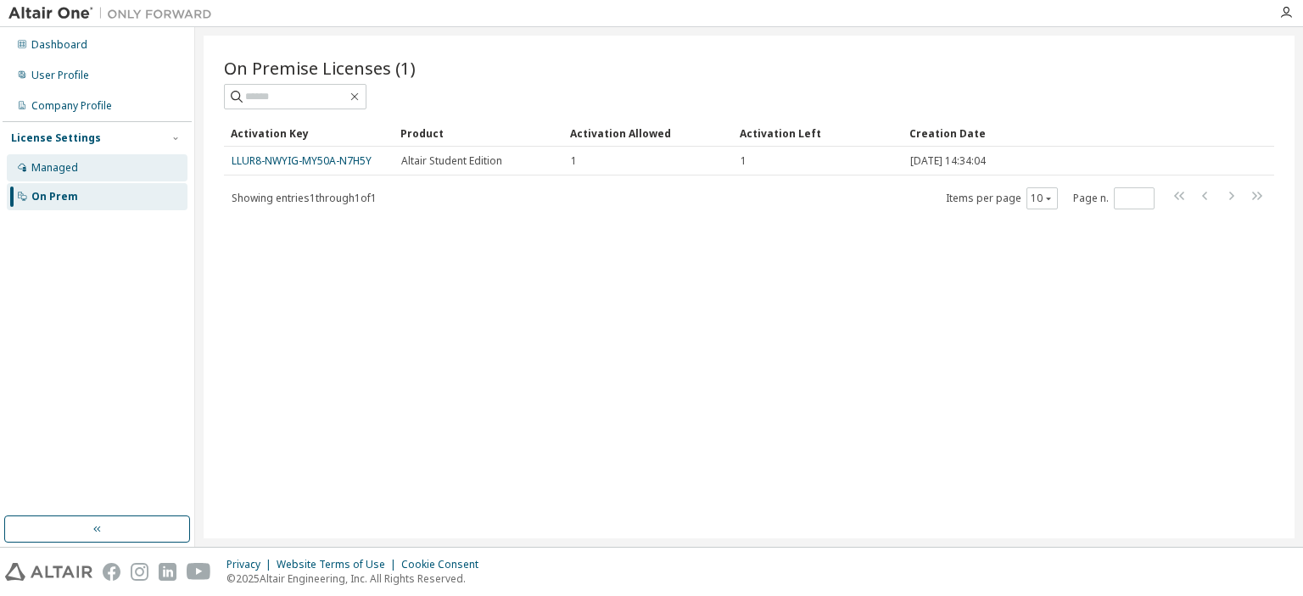
click at [65, 166] on div "Managed" at bounding box center [54, 168] width 47 height 14
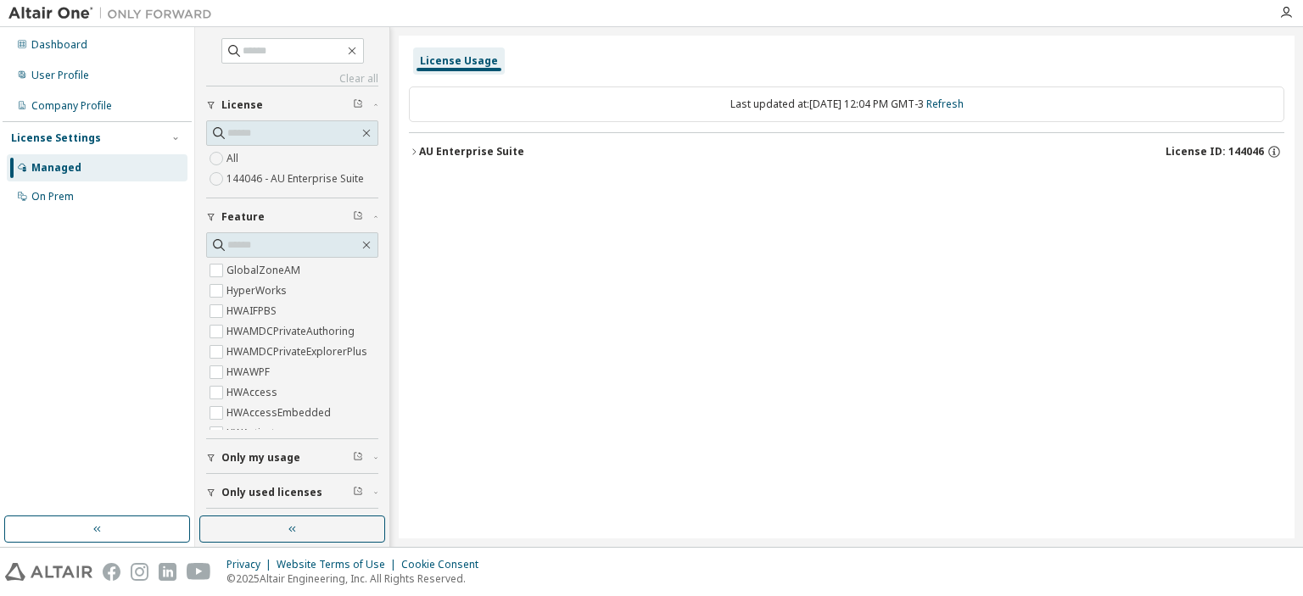
click at [268, 179] on label "144046 - AU Enterprise Suite" at bounding box center [296, 179] width 141 height 20
click at [79, 48] on div "Dashboard" at bounding box center [59, 45] width 56 height 14
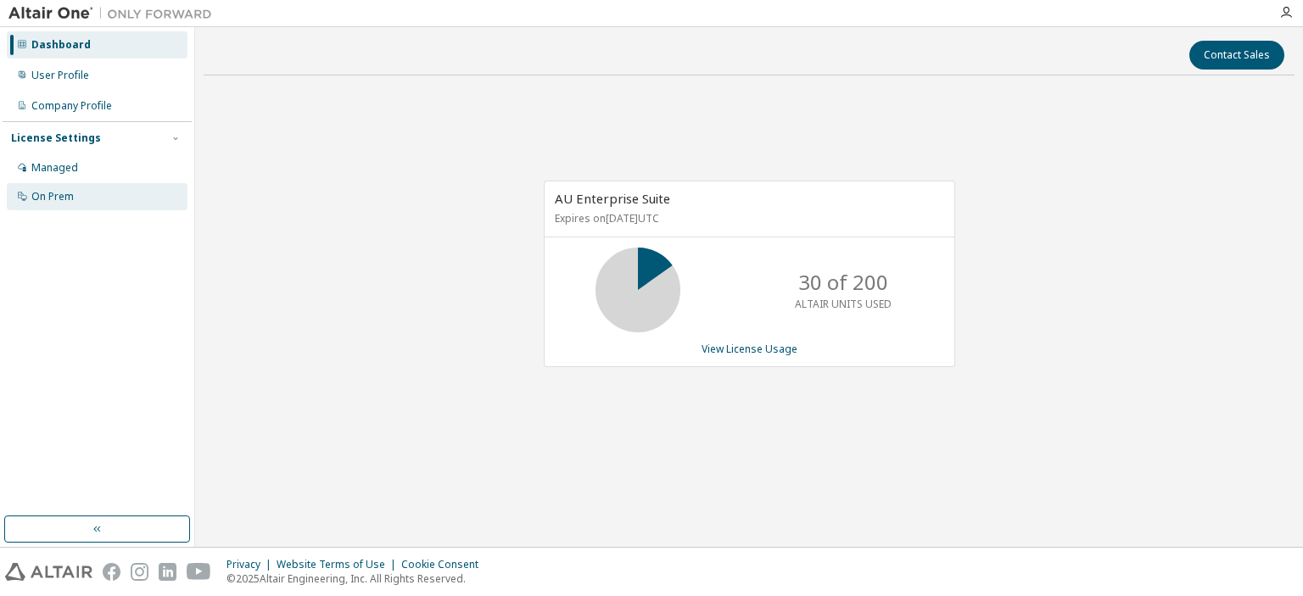
click at [59, 196] on div "On Prem" at bounding box center [52, 197] width 42 height 14
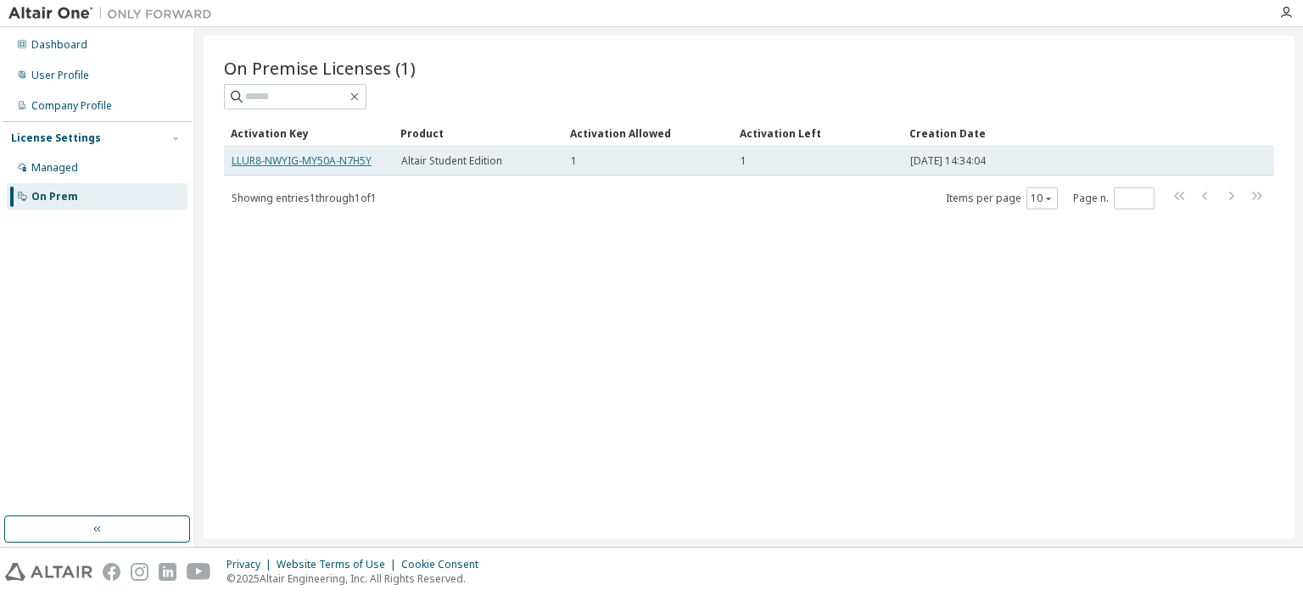
click at [329, 156] on link "LLUR8-NWYIG-MY50A-N7H5Y" at bounding box center [302, 161] width 140 height 14
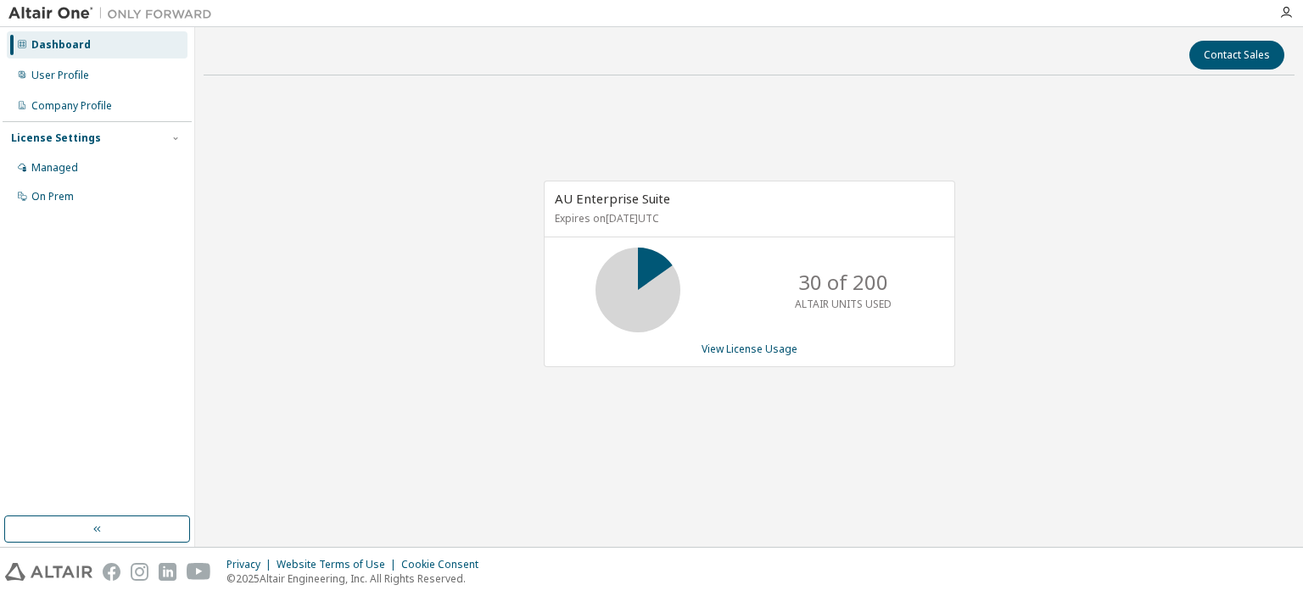
click at [39, 44] on div "Dashboard" at bounding box center [60, 45] width 59 height 14
click at [54, 11] on img at bounding box center [114, 13] width 212 height 17
click at [98, 531] on icon "button" at bounding box center [96, 530] width 7 height 6
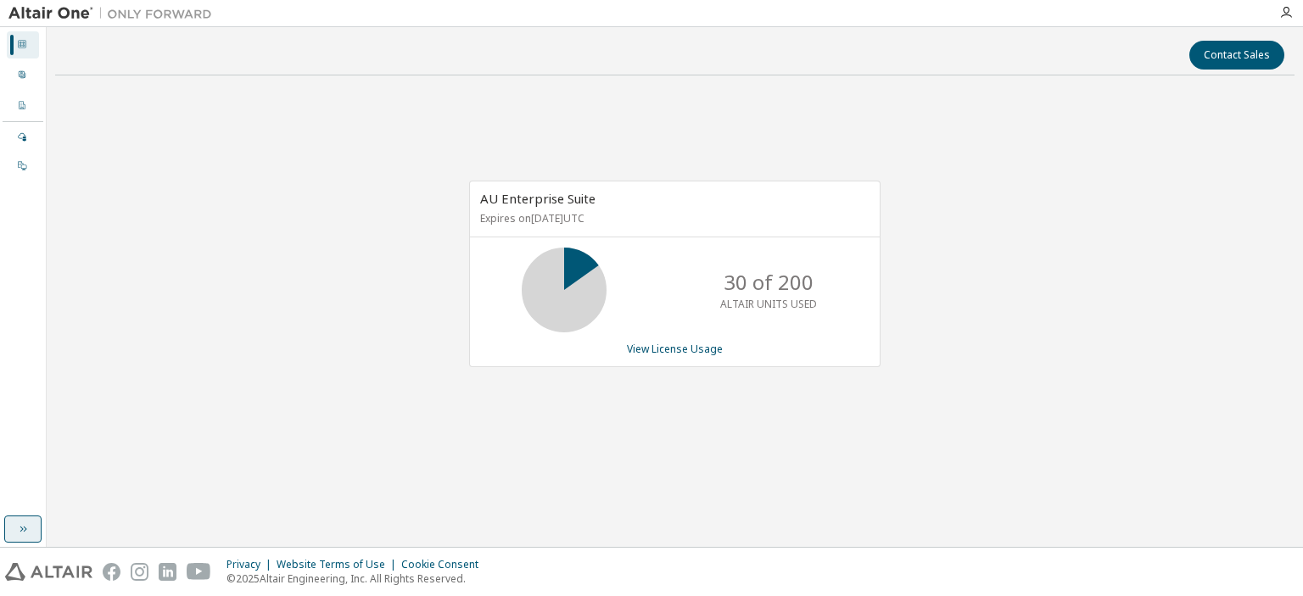
click at [18, 532] on icon "button" at bounding box center [23, 530] width 14 height 14
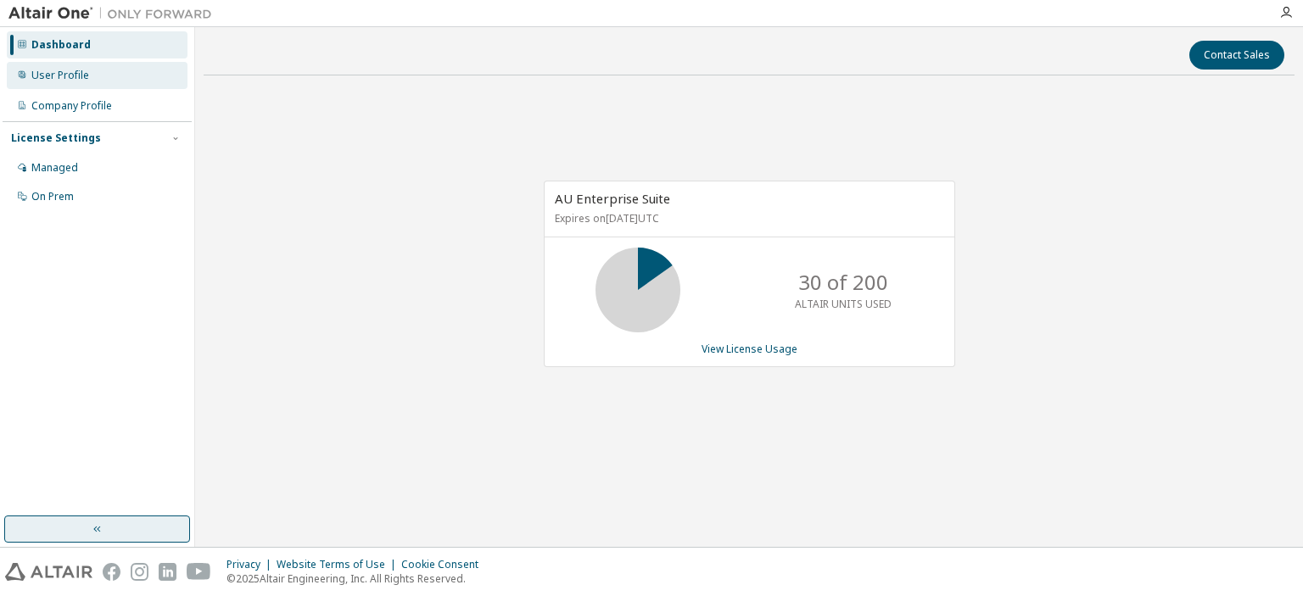
click at [71, 77] on div "User Profile" at bounding box center [60, 76] width 58 height 14
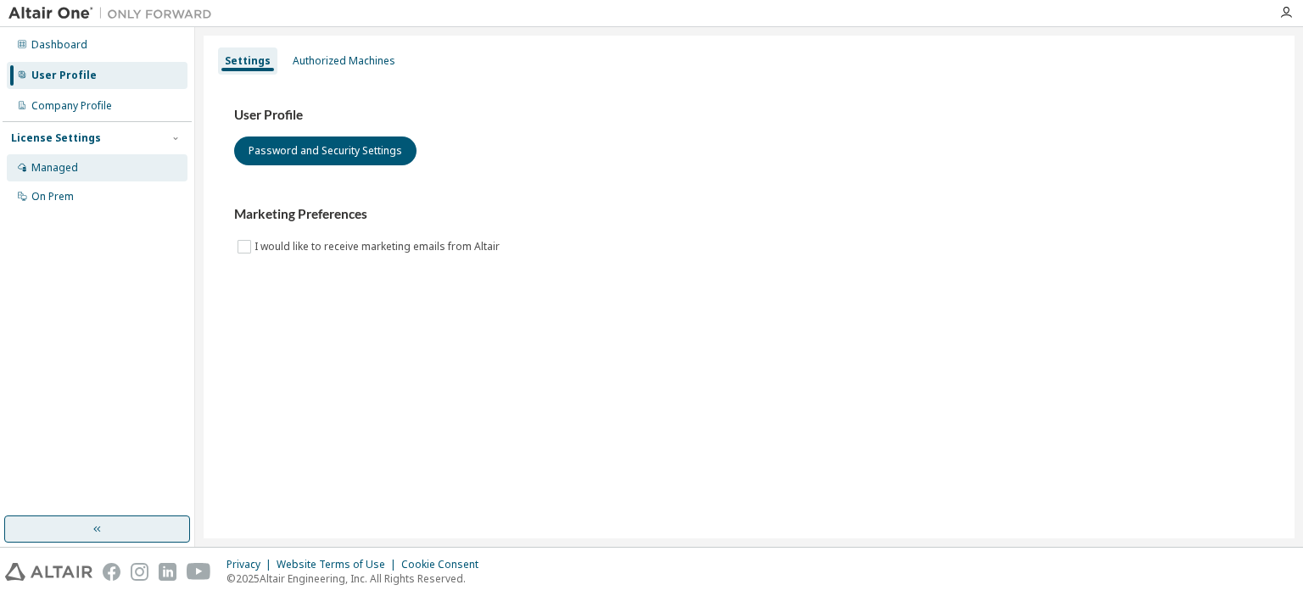
click at [55, 169] on div "Managed" at bounding box center [54, 168] width 47 height 14
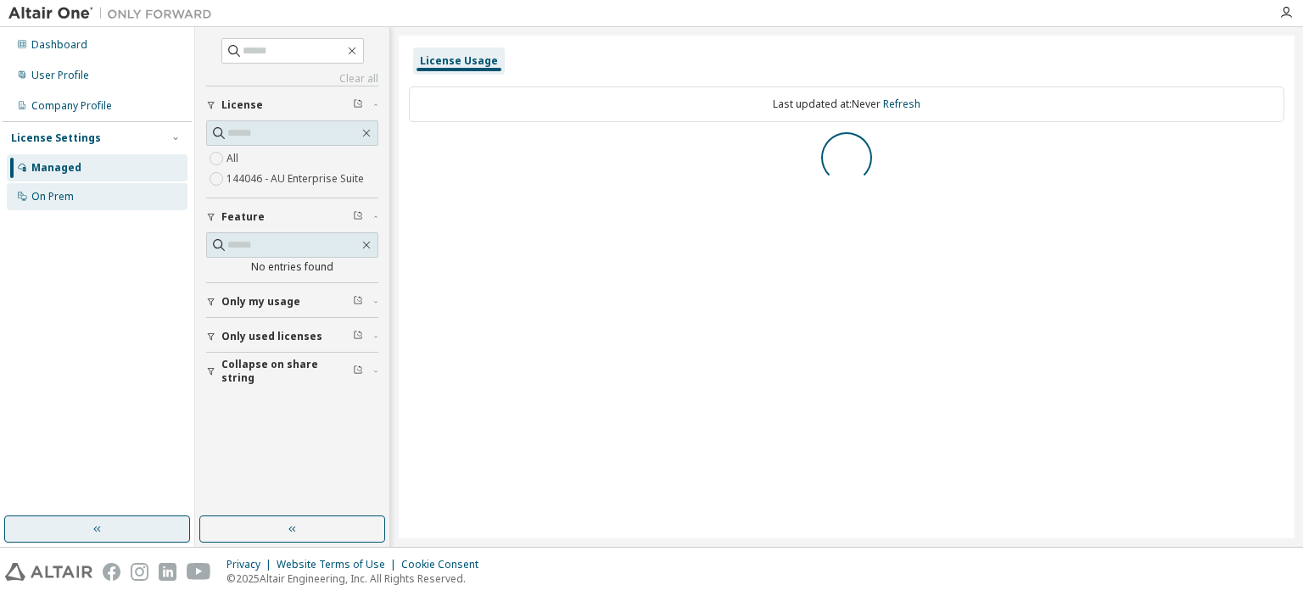
click at [51, 204] on div "On Prem" at bounding box center [97, 196] width 181 height 27
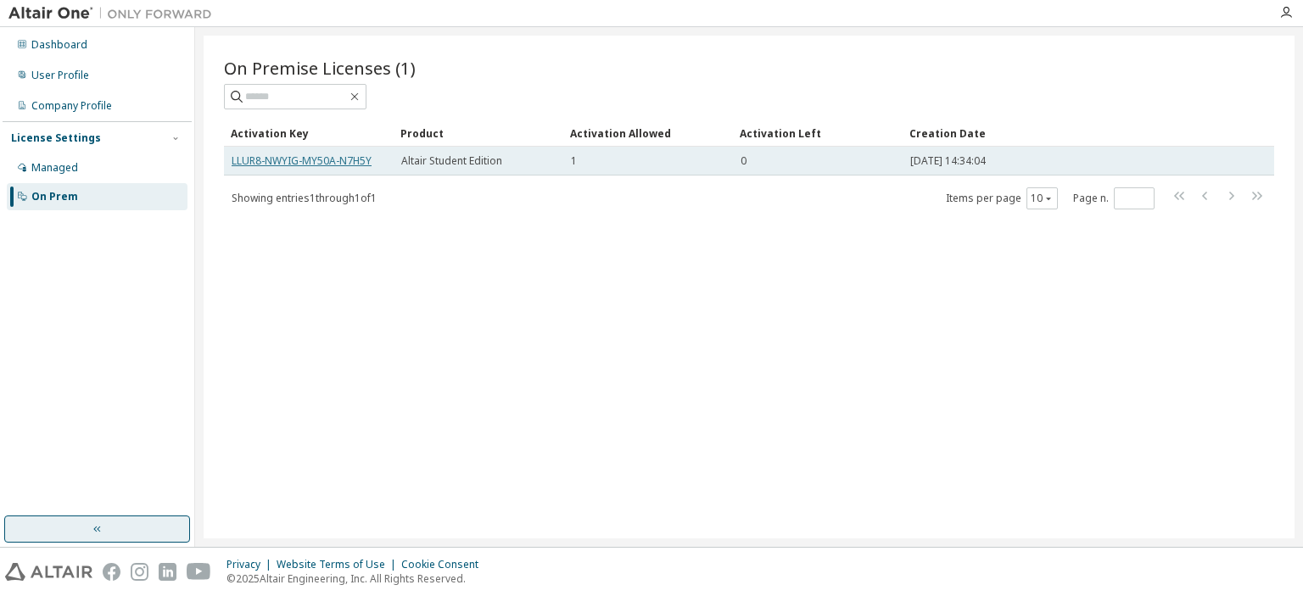
click at [316, 164] on link "LLUR8-NWYIG-MY50A-N7H5Y" at bounding box center [302, 161] width 140 height 14
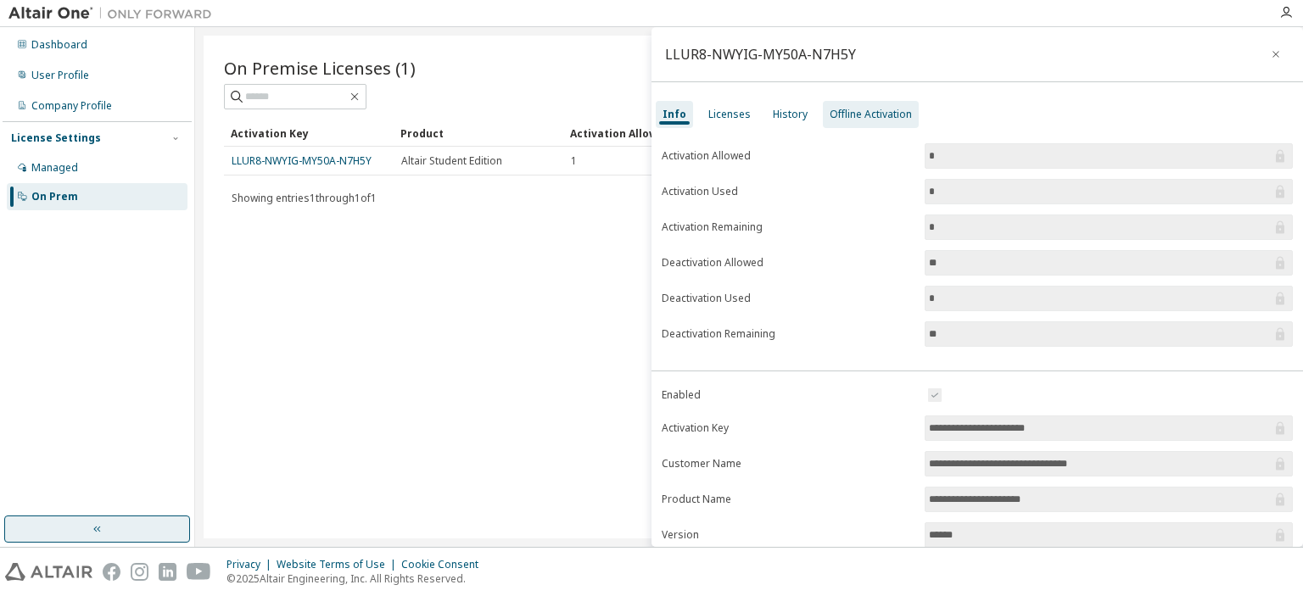
click at [874, 116] on div "Offline Activation" at bounding box center [871, 115] width 82 height 14
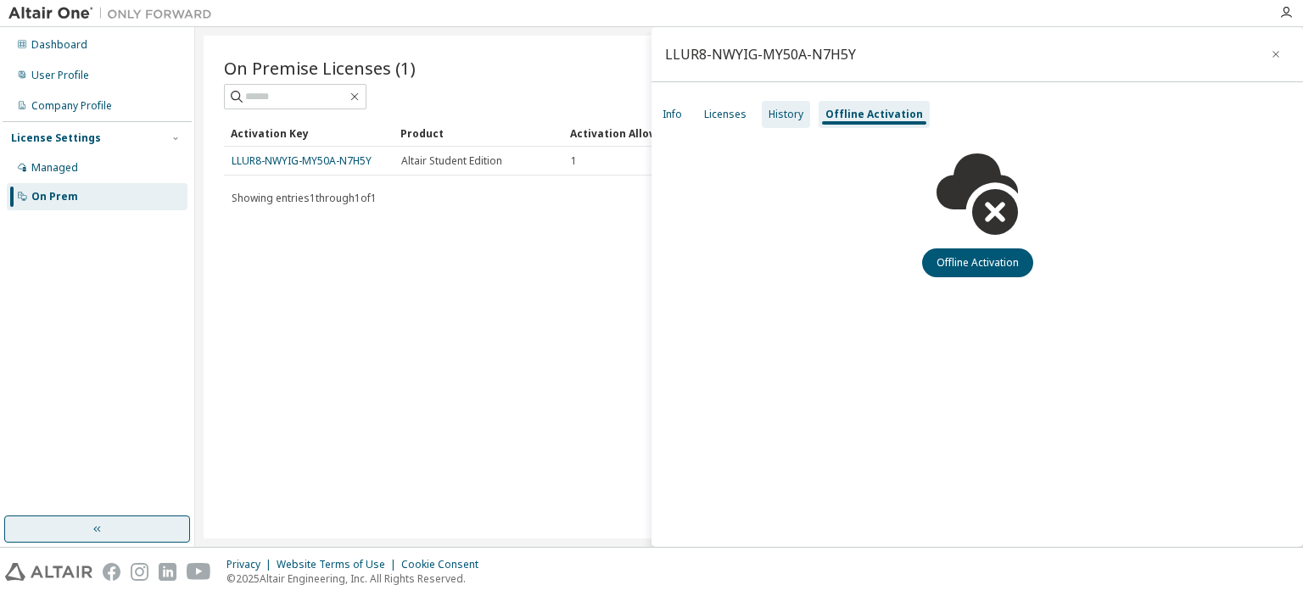
click at [791, 114] on div "History" at bounding box center [786, 115] width 35 height 14
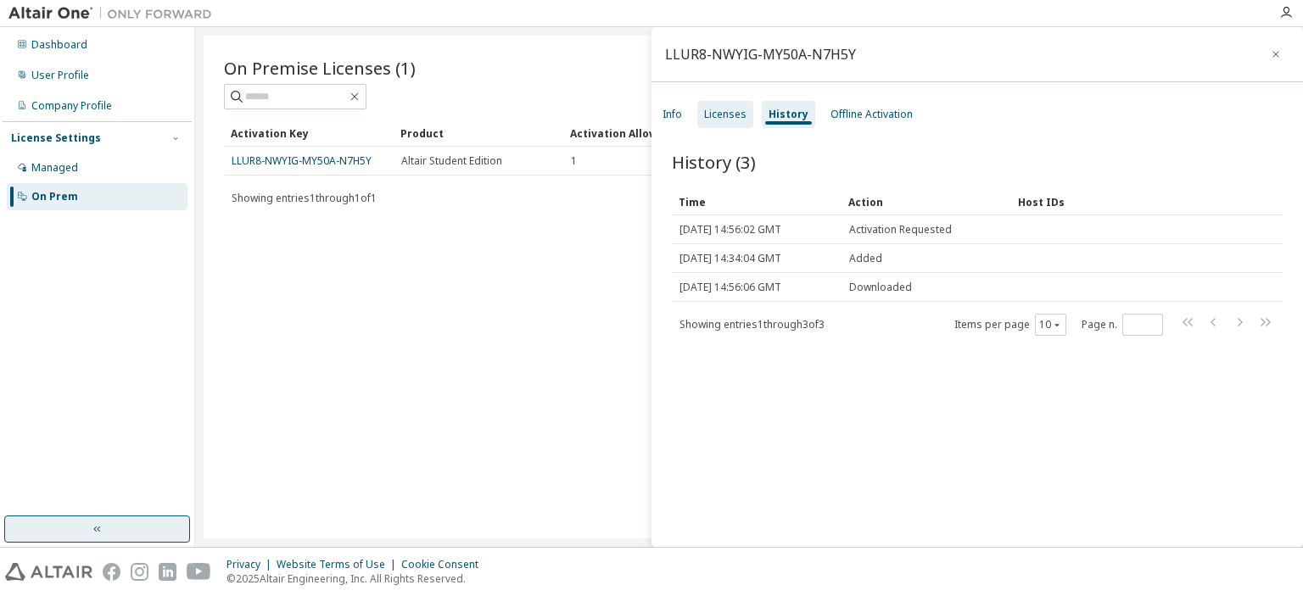
click at [723, 115] on div "Licenses" at bounding box center [725, 115] width 42 height 14
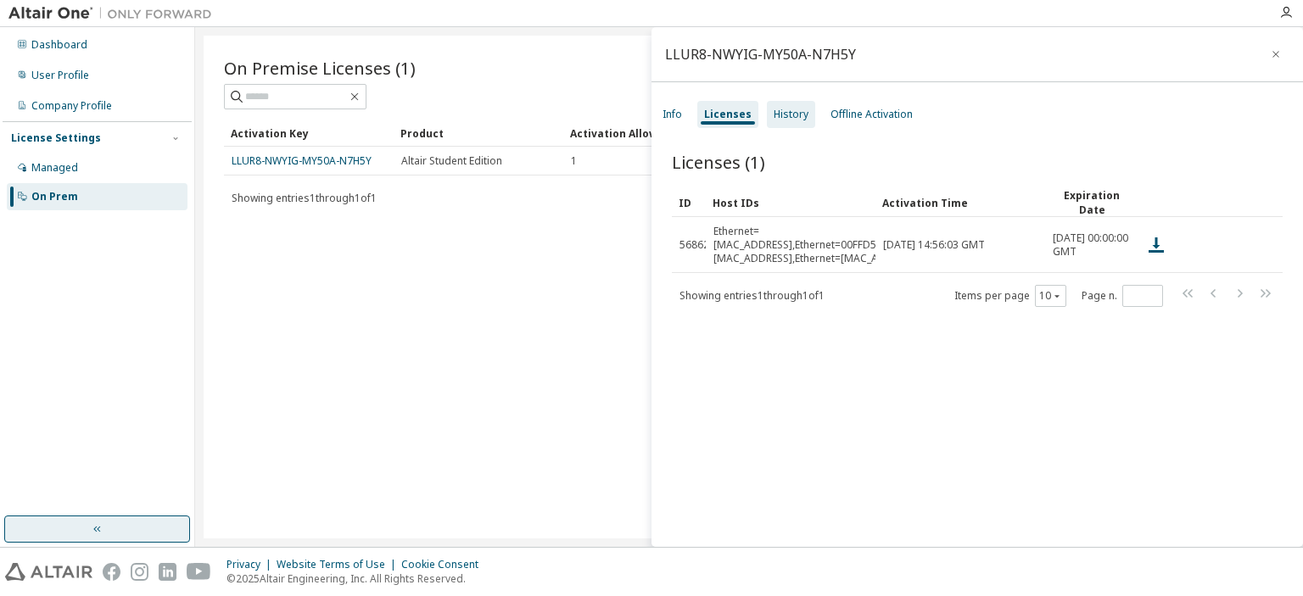
click at [778, 117] on div "History" at bounding box center [791, 115] width 35 height 14
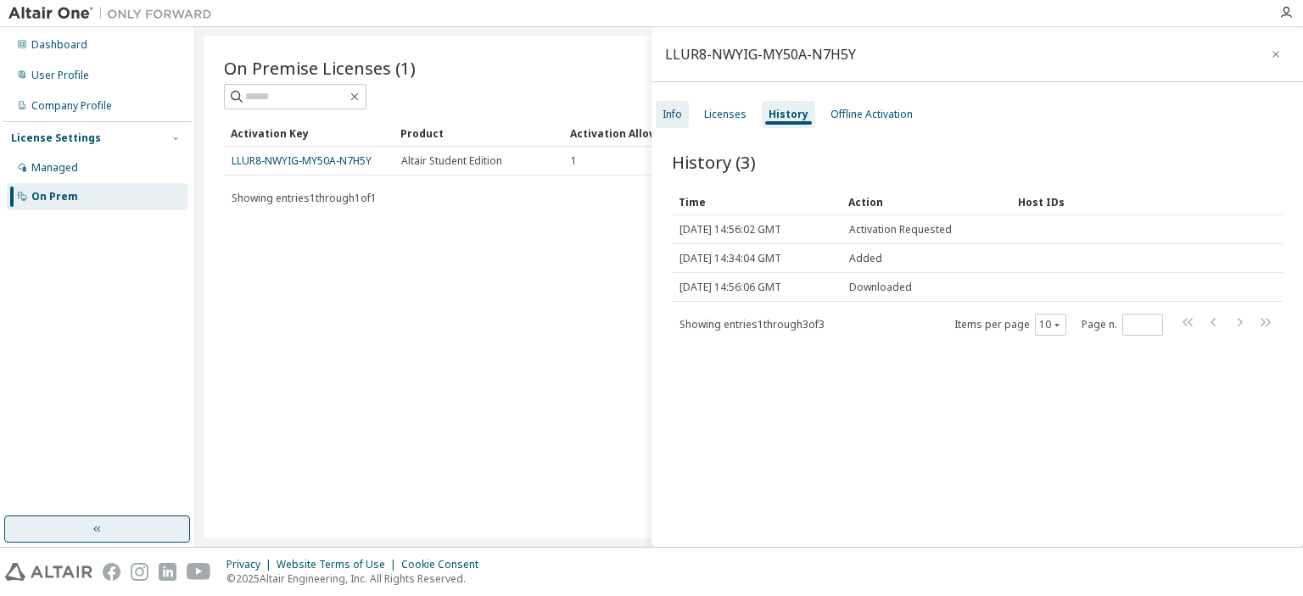
click at [674, 119] on div "Info" at bounding box center [673, 115] width 20 height 14
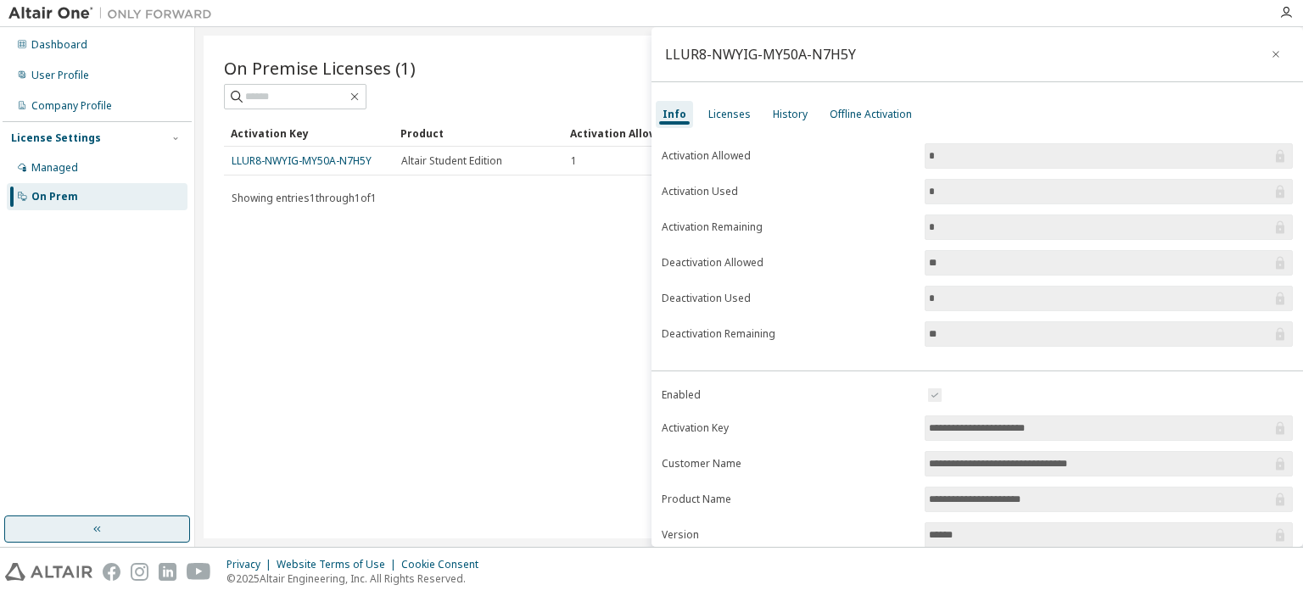
click at [64, 11] on img at bounding box center [114, 13] width 212 height 17
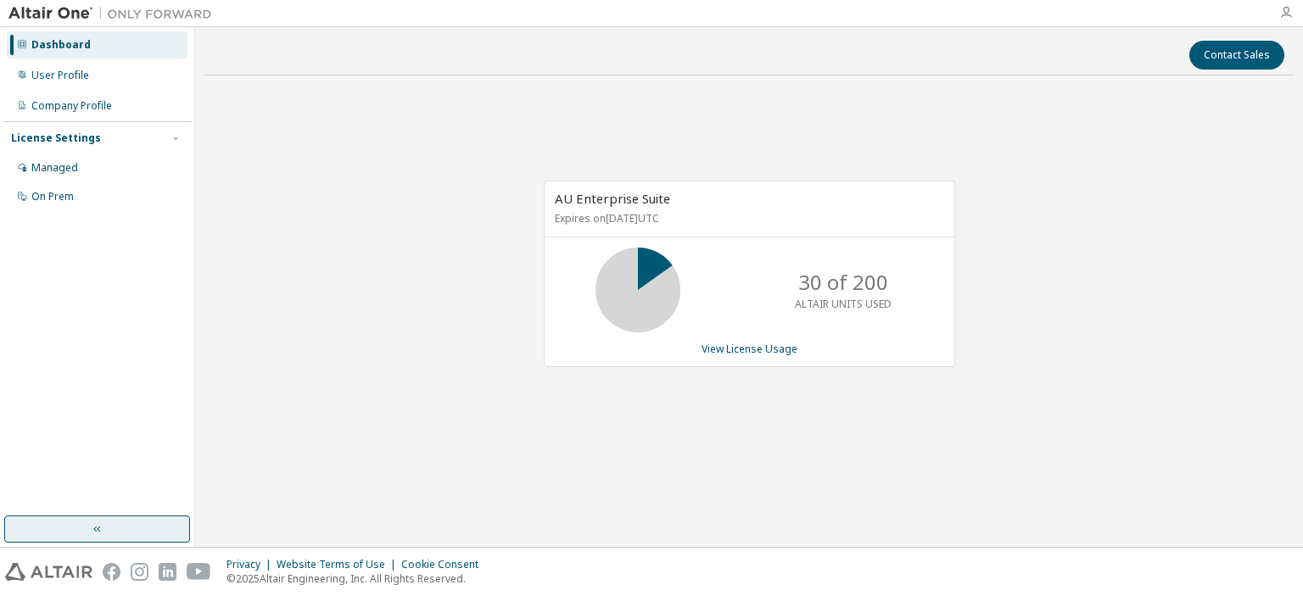
click at [1283, 14] on icon "button" at bounding box center [1286, 13] width 14 height 14
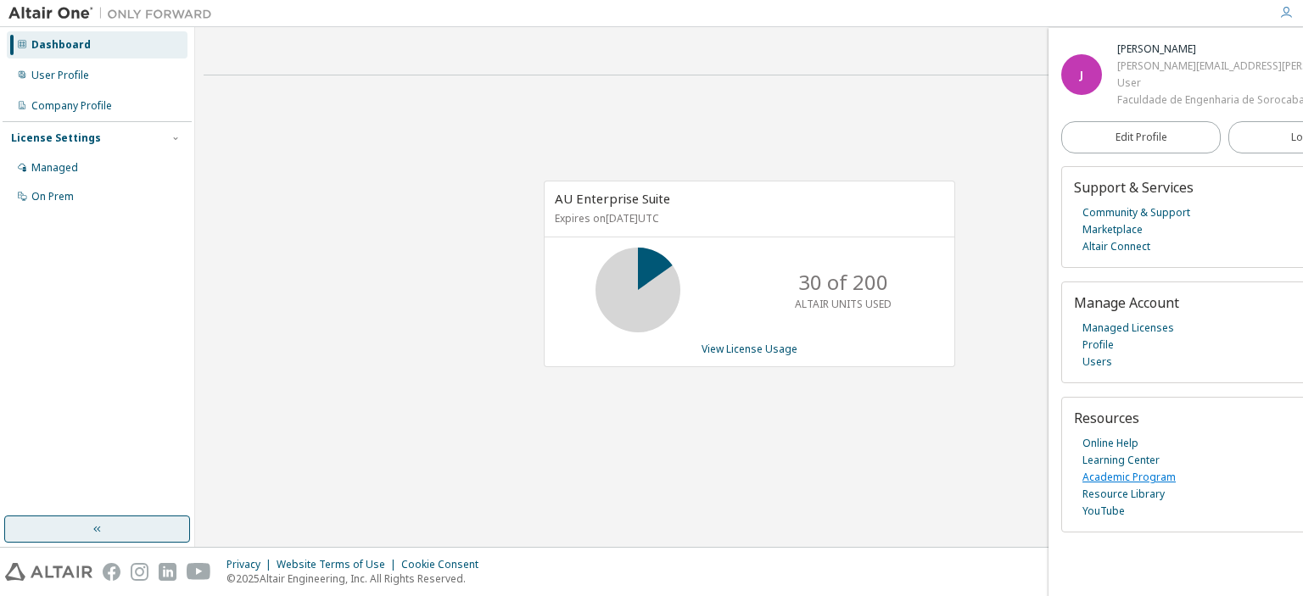
click at [1150, 486] on link "Academic Program" at bounding box center [1128, 477] width 93 height 17
click at [1121, 238] on link "Marketplace" at bounding box center [1112, 229] width 60 height 17
